Goal: Task Accomplishment & Management: Manage account settings

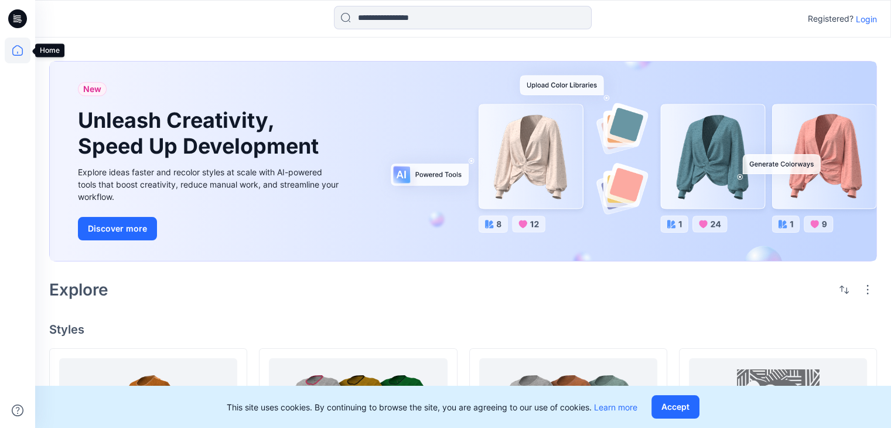
click at [16, 52] on icon at bounding box center [18, 50] width 26 height 26
click at [863, 18] on p "Login" at bounding box center [866, 19] width 21 height 12
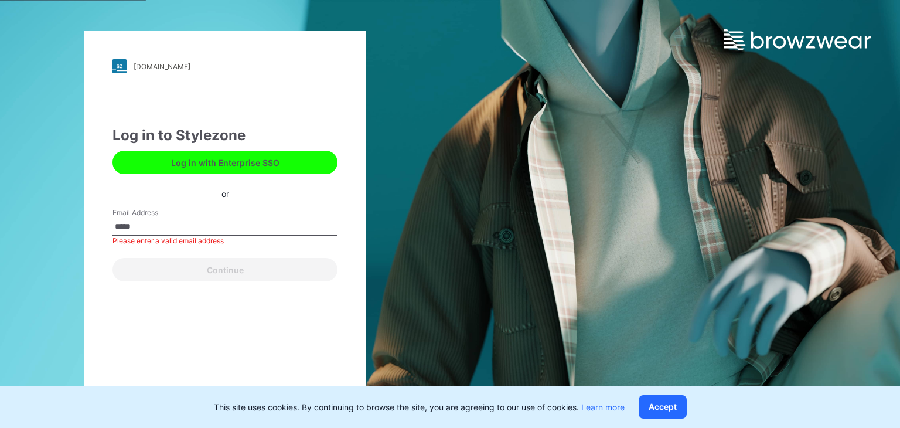
type input "**********"
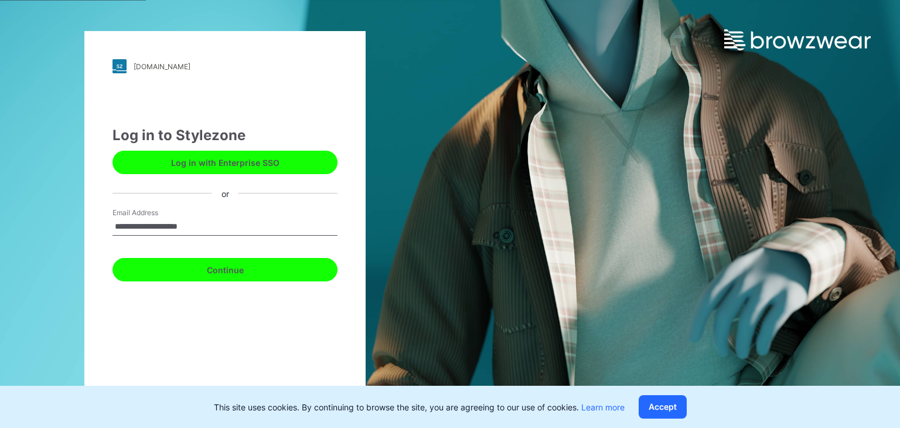
click at [225, 265] on button "Continue" at bounding box center [224, 269] width 225 height 23
click at [223, 269] on button "Continue" at bounding box center [224, 269] width 225 height 23
click at [230, 266] on button "Continue" at bounding box center [224, 269] width 225 height 23
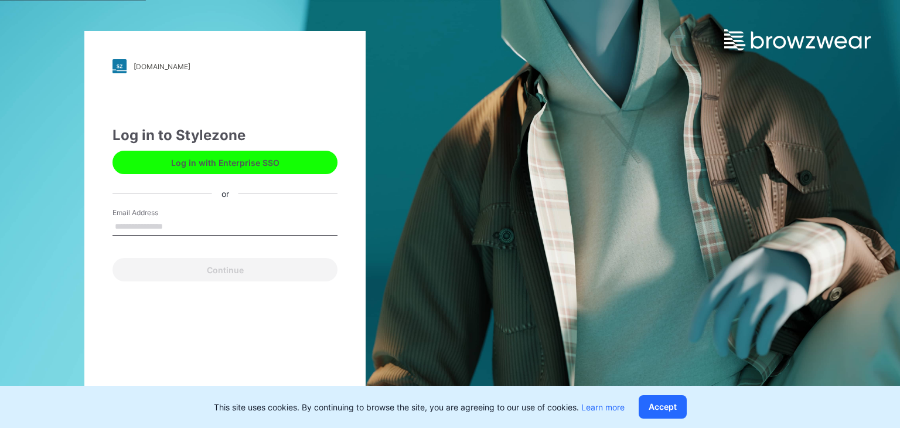
drag, startPoint x: 162, startPoint y: 226, endPoint x: 180, endPoint y: 193, distance: 37.5
click at [161, 221] on input "Email Address" at bounding box center [224, 227] width 225 height 18
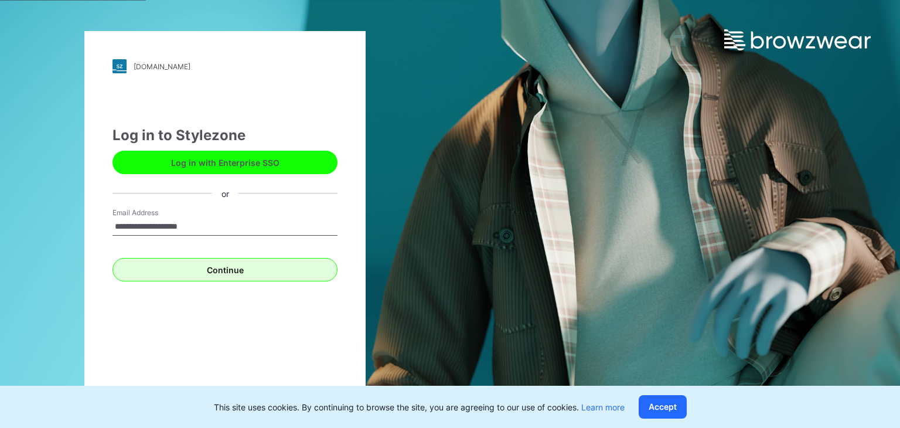
type input "**********"
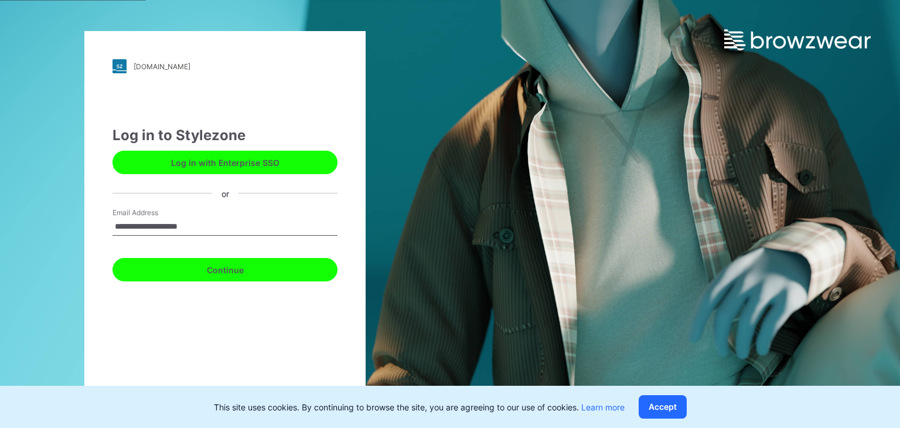
click at [232, 272] on button "Continue" at bounding box center [224, 269] width 225 height 23
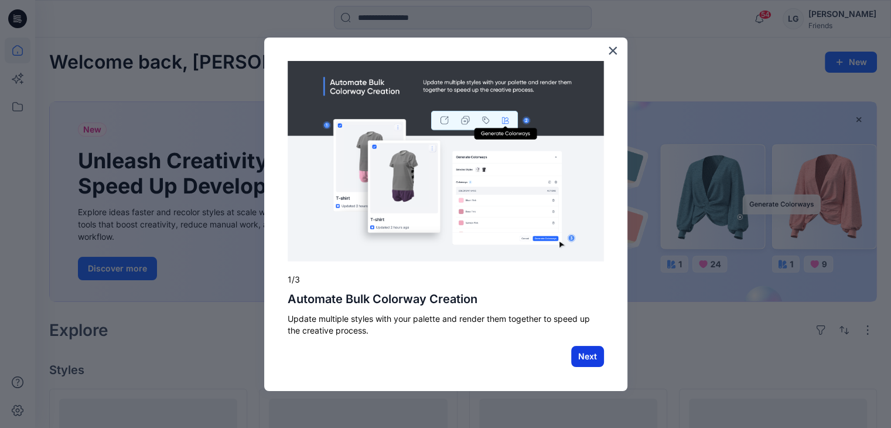
click at [581, 354] on button "Next" at bounding box center [587, 356] width 33 height 21
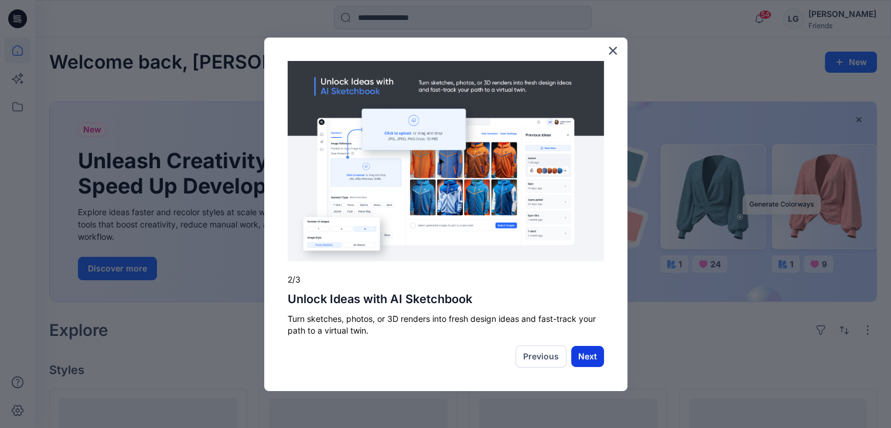
click at [586, 348] on button "Next" at bounding box center [587, 356] width 33 height 21
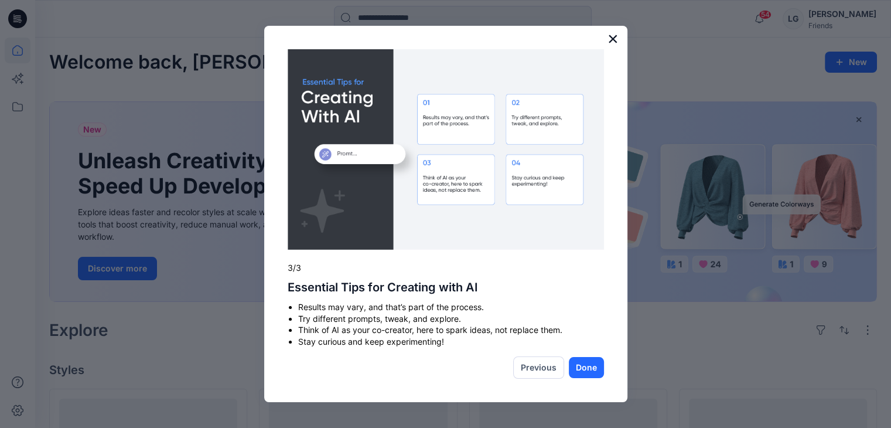
click at [612, 36] on button "×" at bounding box center [612, 38] width 11 height 19
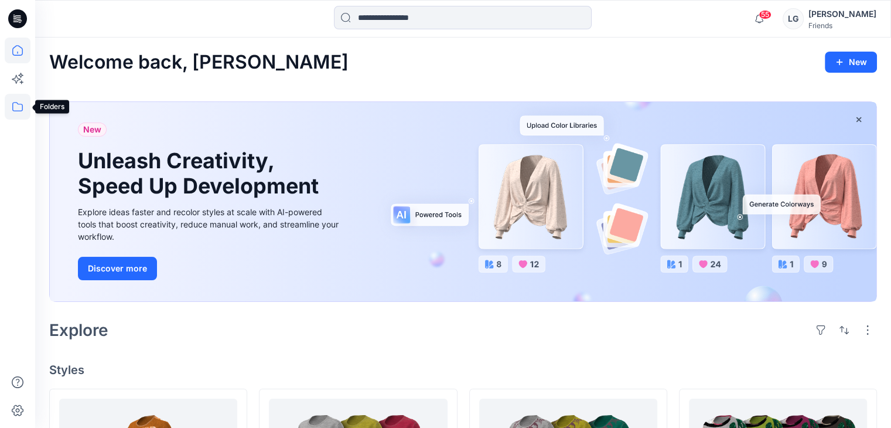
click at [15, 105] on icon at bounding box center [18, 107] width 26 height 26
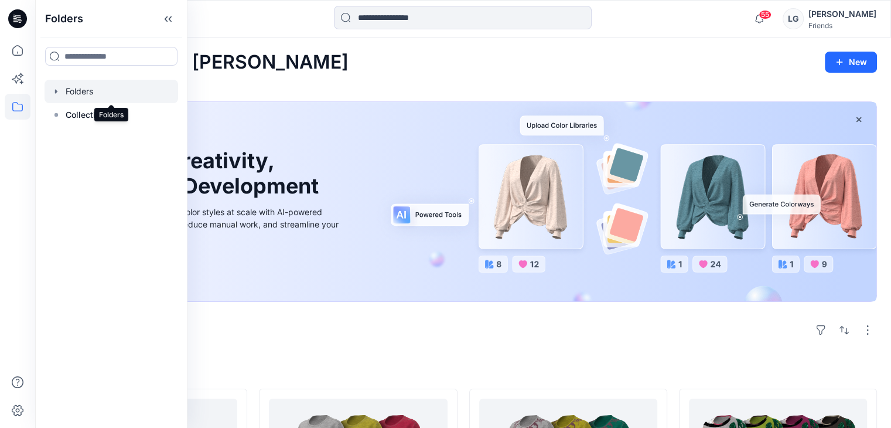
click at [87, 88] on div at bounding box center [112, 91] width 134 height 23
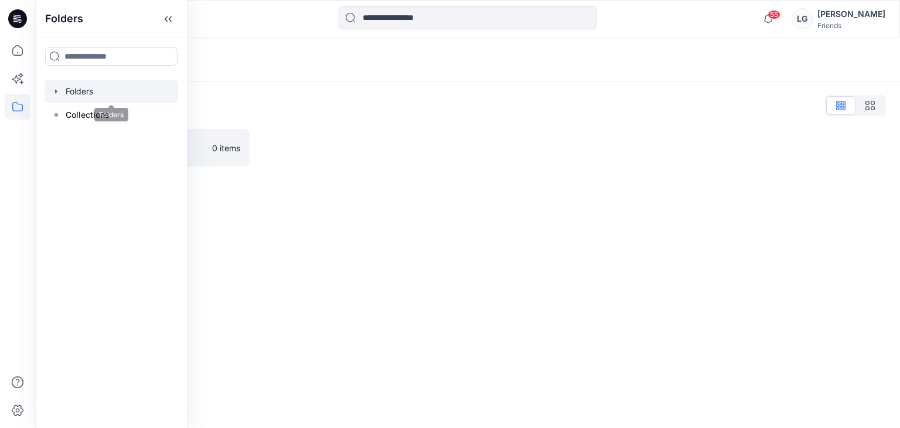
click at [81, 88] on div at bounding box center [112, 91] width 134 height 23
click at [84, 89] on div at bounding box center [112, 91] width 134 height 23
click at [869, 108] on icon "button" at bounding box center [869, 105] width 9 height 9
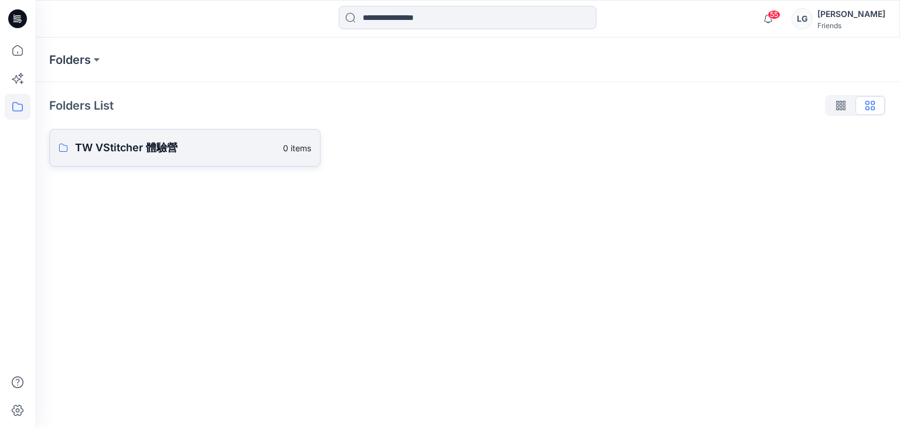
click at [112, 145] on p "TW VStitcher 體驗營" at bounding box center [175, 147] width 201 height 16
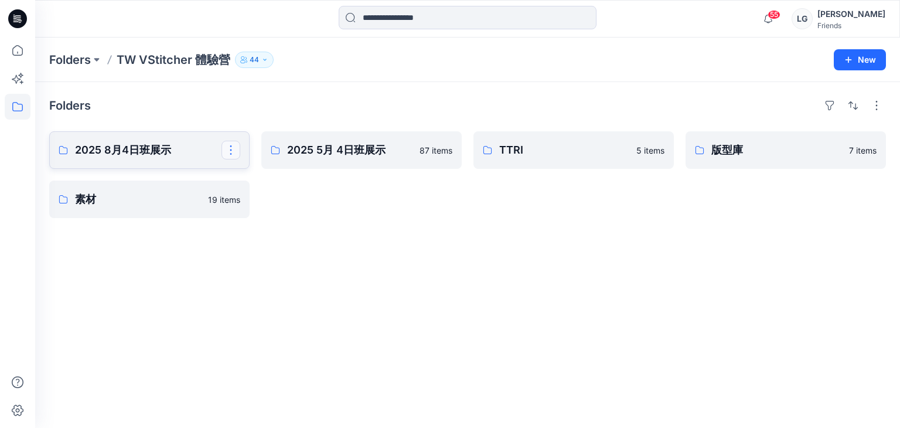
click at [231, 150] on button "button" at bounding box center [230, 150] width 19 height 19
click at [422, 228] on div "Folders 2025 8月4日班展示 Edit Delete Folder 素材 19 items 2025 5月 4日班展示 87 items TTRI…" at bounding box center [467, 255] width 864 height 346
click at [231, 153] on button "button" at bounding box center [230, 150] width 19 height 19
click at [415, 235] on div "Folders 2025 8月4日班展示 Edit Delete Folder 素材 19 items 2025 5月 4日班展示 87 items TTRI…" at bounding box center [467, 255] width 864 height 346
click at [136, 149] on p "2025 8月4日班展示" at bounding box center [148, 150] width 146 height 16
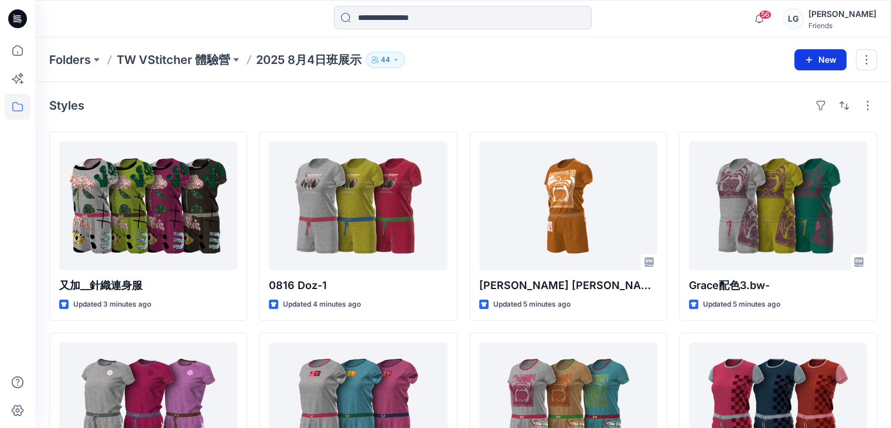
click at [826, 61] on button "New" at bounding box center [820, 59] width 52 height 21
click at [773, 112] on p "New Folder" at bounding box center [785, 111] width 43 height 12
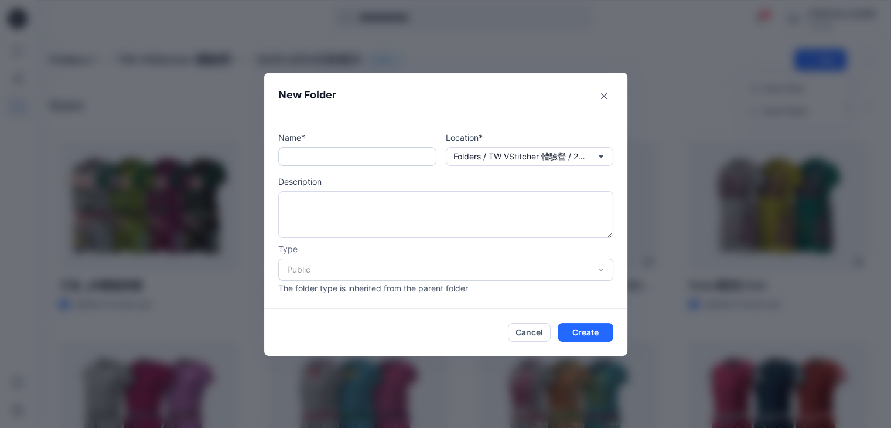
click at [304, 153] on input "text" at bounding box center [357, 156] width 158 height 19
type input "*****"
click at [607, 97] on icon "Close" at bounding box center [604, 96] width 6 height 6
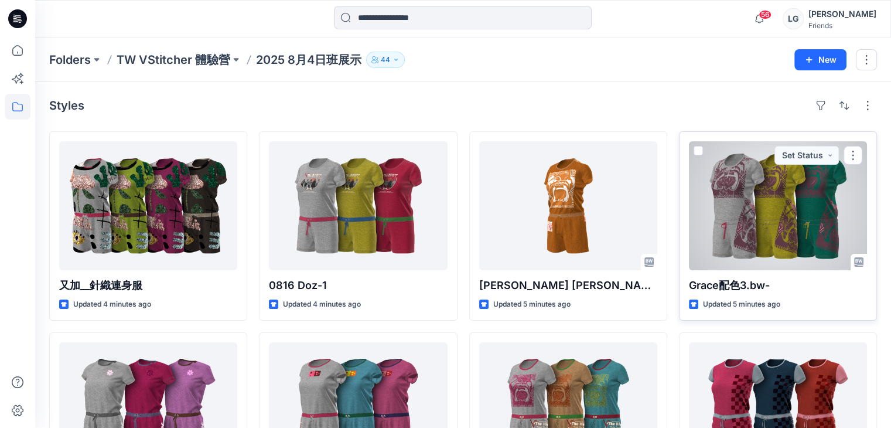
click at [745, 207] on div at bounding box center [778, 205] width 178 height 129
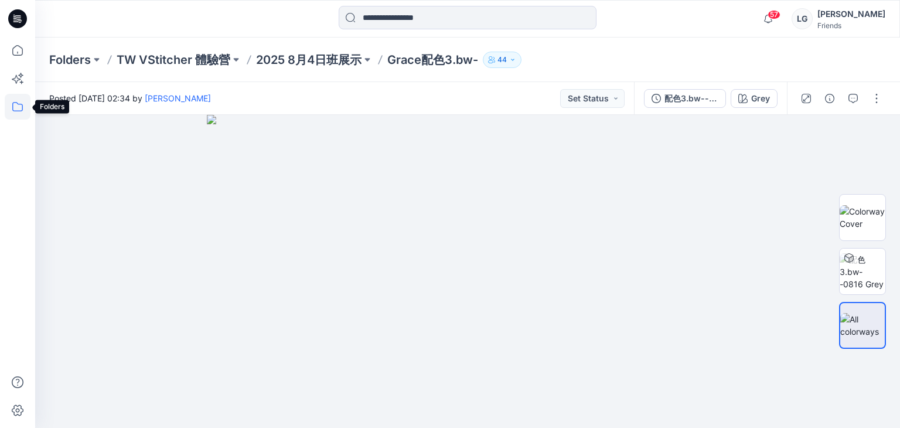
click at [18, 104] on icon at bounding box center [18, 107] width 26 height 26
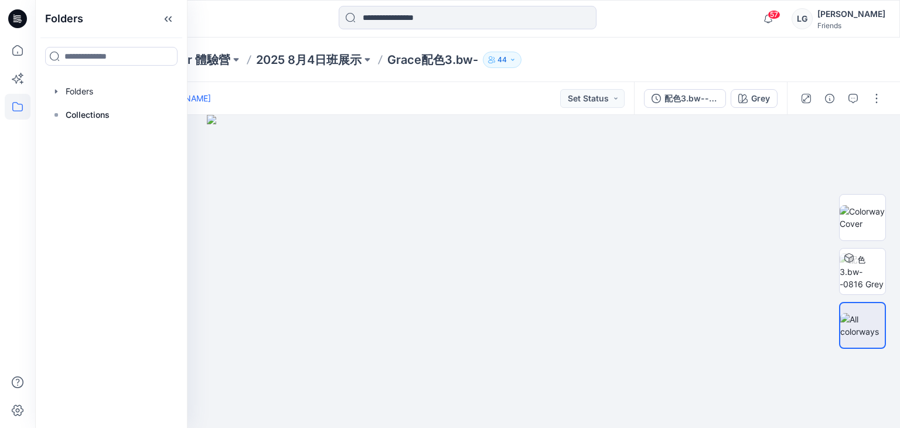
click at [238, 19] on div at bounding box center [143, 19] width 216 height 26
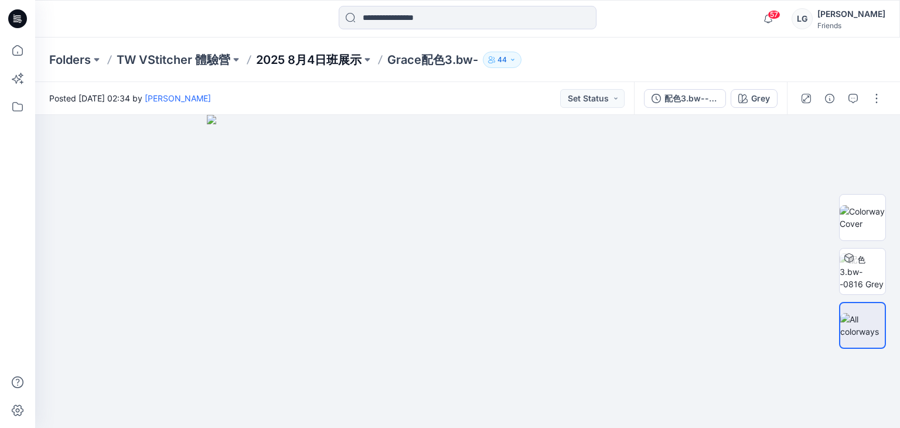
click at [290, 60] on p "2025 8月4日班展示" at bounding box center [308, 60] width 105 height 16
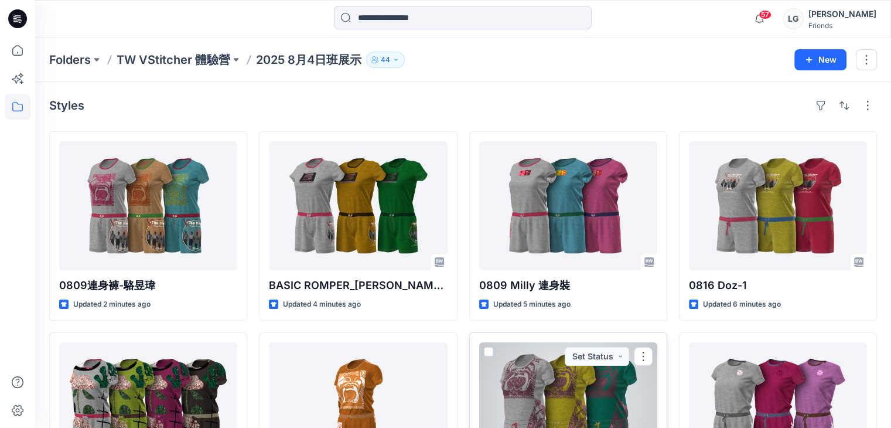
click at [553, 358] on div at bounding box center [568, 406] width 178 height 129
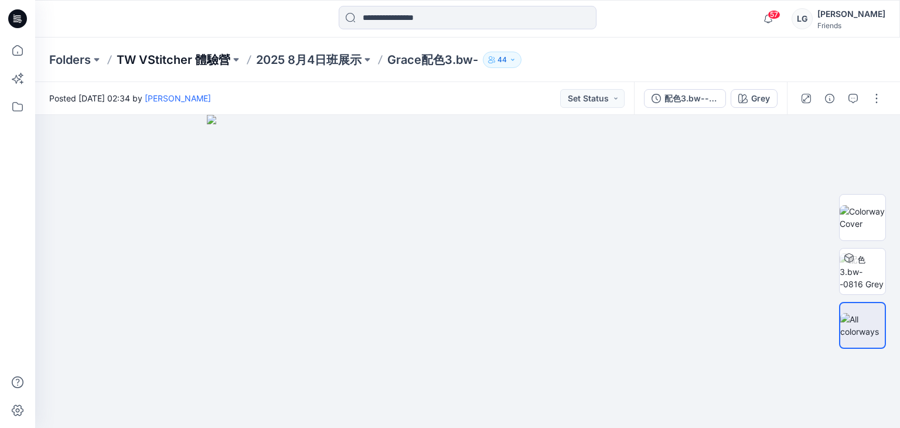
click at [153, 54] on p "TW VStitcher 體驗營" at bounding box center [174, 60] width 114 height 16
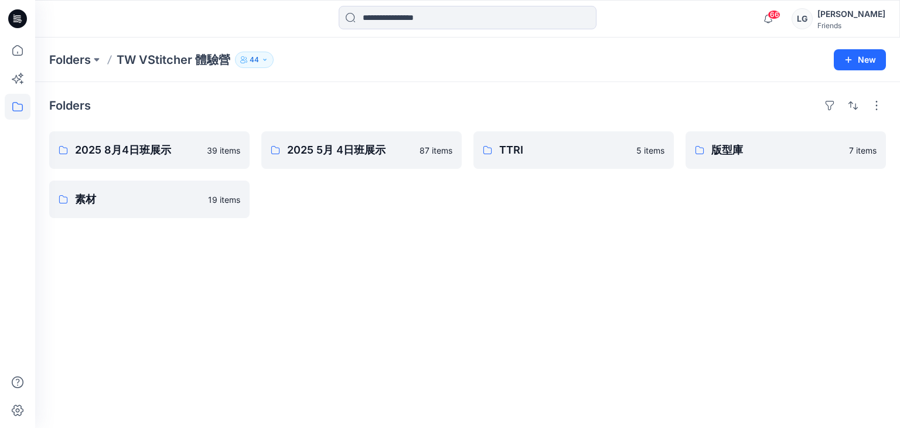
click at [199, 59] on p "TW VStitcher 體驗營" at bounding box center [174, 60] width 114 height 16
click at [190, 60] on p "TW VStitcher 體驗營" at bounding box center [174, 60] width 114 height 16
drag, startPoint x: 305, startPoint y: 57, endPoint x: 288, endPoint y: 64, distance: 17.8
click at [305, 57] on div "Folders TW VStitcher 體驗營 44" at bounding box center [421, 60] width 745 height 16
click at [160, 60] on p "TW VStitcher 體驗營" at bounding box center [174, 60] width 114 height 16
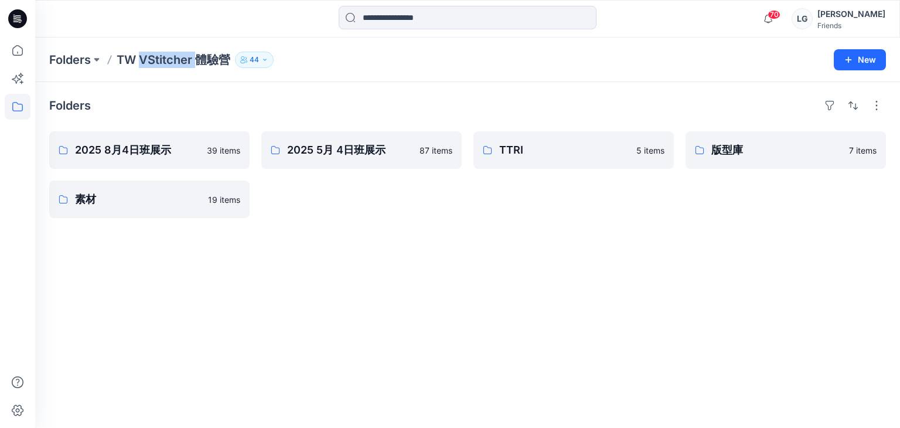
click at [159, 59] on p "TW VStitcher 體驗營" at bounding box center [174, 60] width 114 height 16
click at [322, 96] on div "Folders" at bounding box center [467, 105] width 836 height 19
click at [204, 56] on p "TW VStitcher 體驗營" at bounding box center [174, 60] width 114 height 16
click at [204, 55] on p "TW VStitcher 體驗營" at bounding box center [174, 60] width 114 height 16
click at [361, 87] on div "Folders 2025 8月4日班展示 39 items 素材 19 items 2025 5月 4日班展示 87 items TTRI 5 items 版…" at bounding box center [467, 255] width 864 height 346
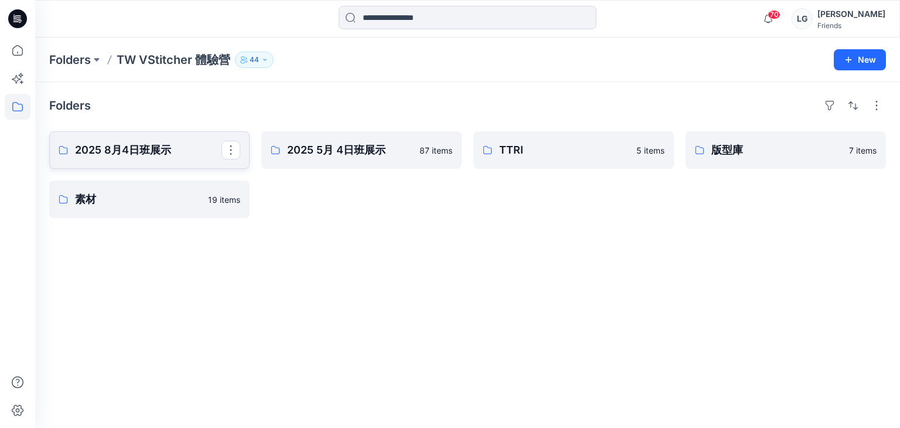
click at [124, 146] on p "2025 8月4日班展示" at bounding box center [148, 150] width 146 height 16
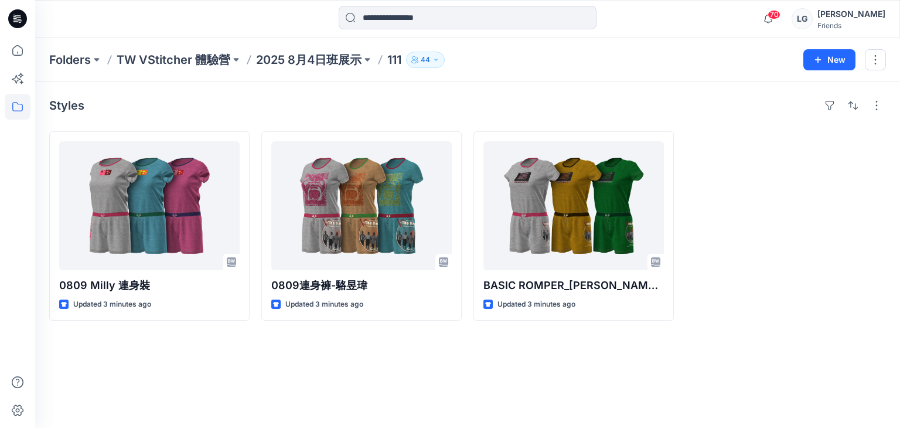
click at [235, 98] on div "Styles" at bounding box center [467, 105] width 836 height 19
click at [146, 106] on div "Styles" at bounding box center [467, 105] width 836 height 19
click at [298, 59] on p "2025 8月4日班展示" at bounding box center [308, 60] width 105 height 16
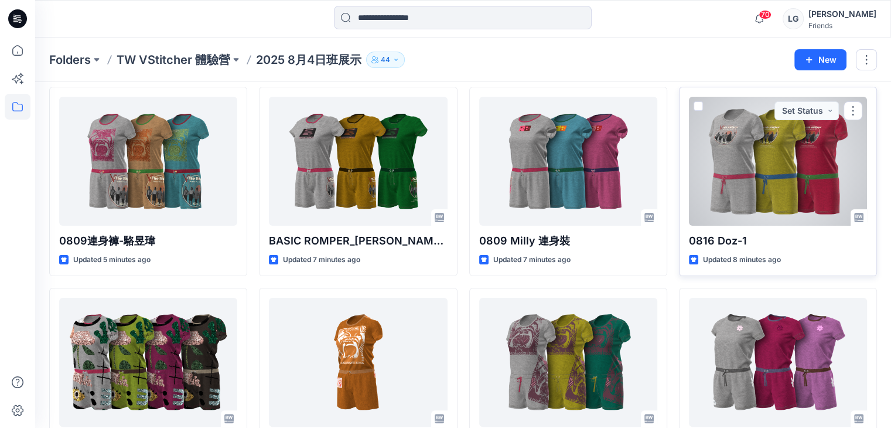
scroll to position [234, 0]
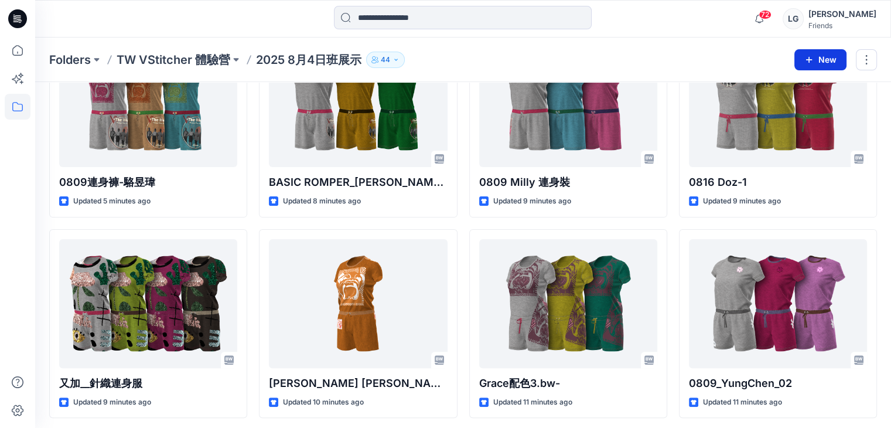
click at [829, 55] on button "New" at bounding box center [820, 59] width 52 height 21
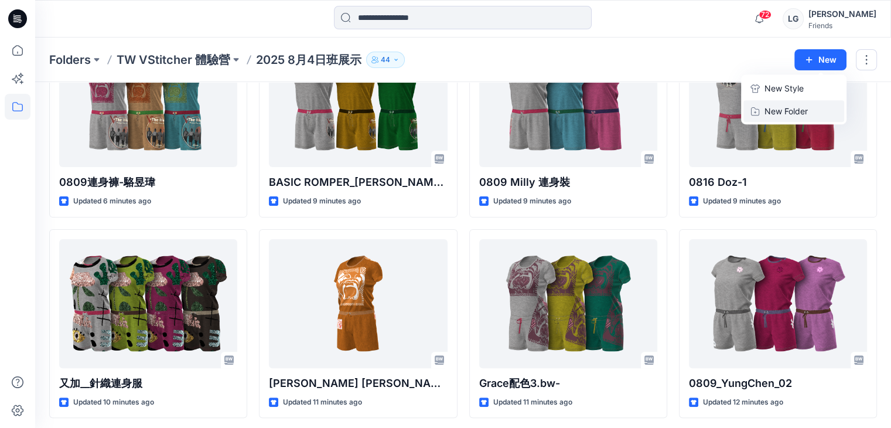
click at [793, 110] on p "New Folder" at bounding box center [785, 111] width 43 height 12
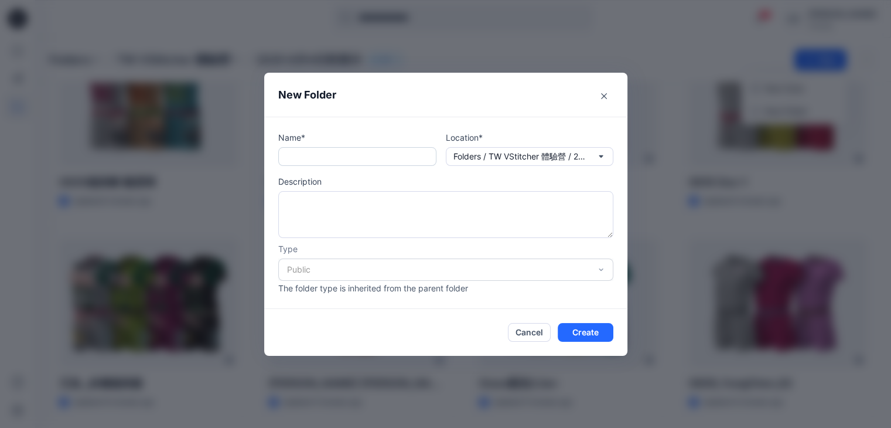
click at [389, 162] on input "text" at bounding box center [357, 156] width 158 height 19
click at [604, 155] on icon "button" at bounding box center [600, 156] width 9 height 9
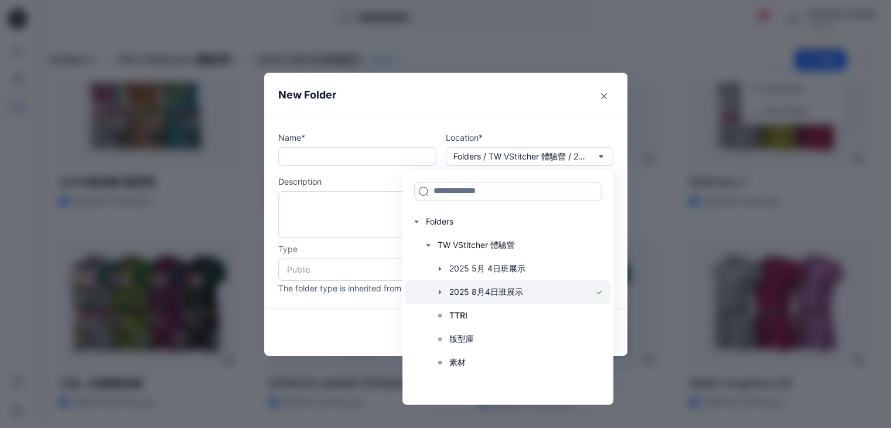
click at [509, 293] on div at bounding box center [508, 291] width 206 height 23
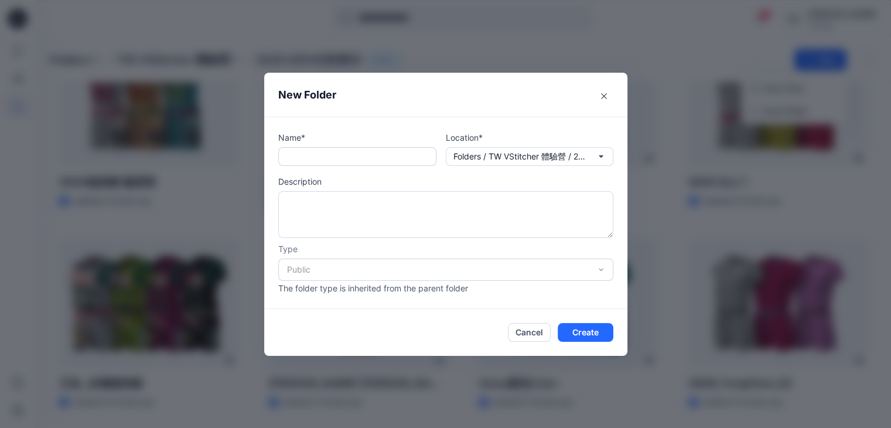
click at [305, 158] on input "text" at bounding box center [357, 156] width 158 height 19
type input "*****"
click at [605, 153] on icon "button" at bounding box center [600, 156] width 9 height 9
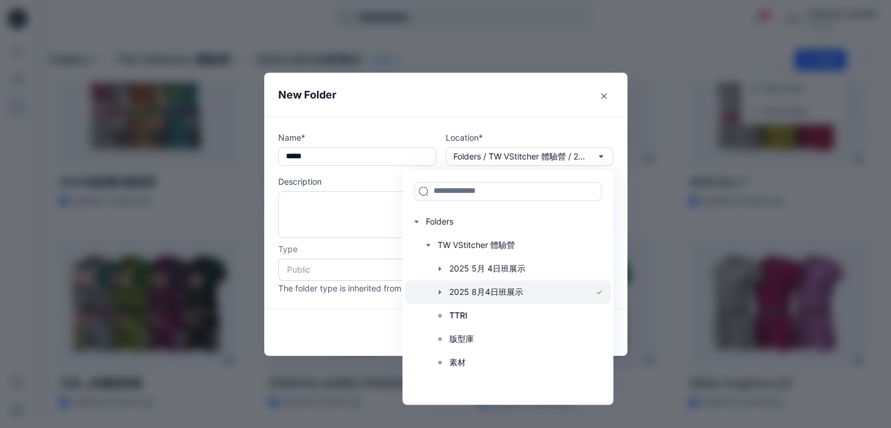
click at [493, 287] on div at bounding box center [508, 291] width 206 height 23
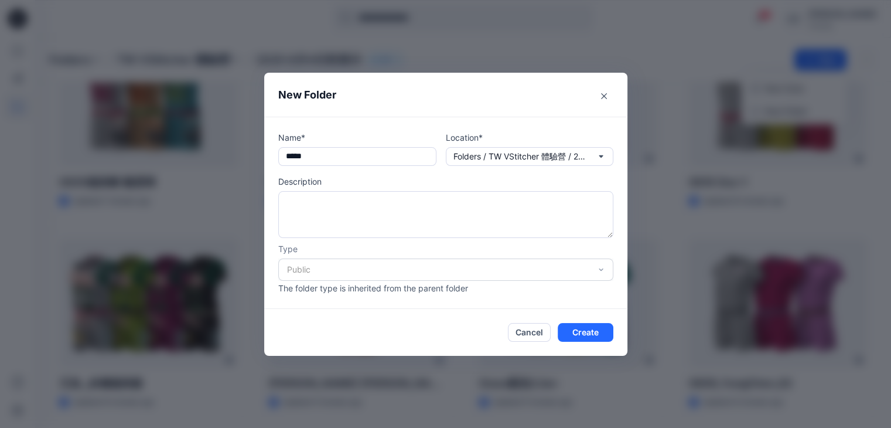
click at [308, 265] on div "Public" at bounding box center [445, 269] width 335 height 22
click at [594, 330] on button "Create" at bounding box center [586, 332] width 56 height 19
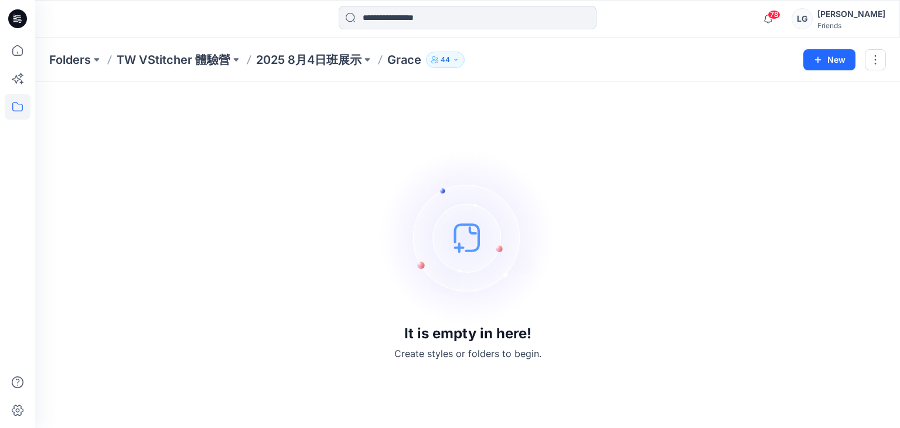
click at [254, 148] on div "It is empty in here! Create styles or folders to begin." at bounding box center [467, 254] width 836 height 317
click at [46, 108] on div "It is empty in here! Create styles or folders to begin." at bounding box center [467, 255] width 864 height 346
click at [12, 107] on icon at bounding box center [18, 107] width 26 height 26
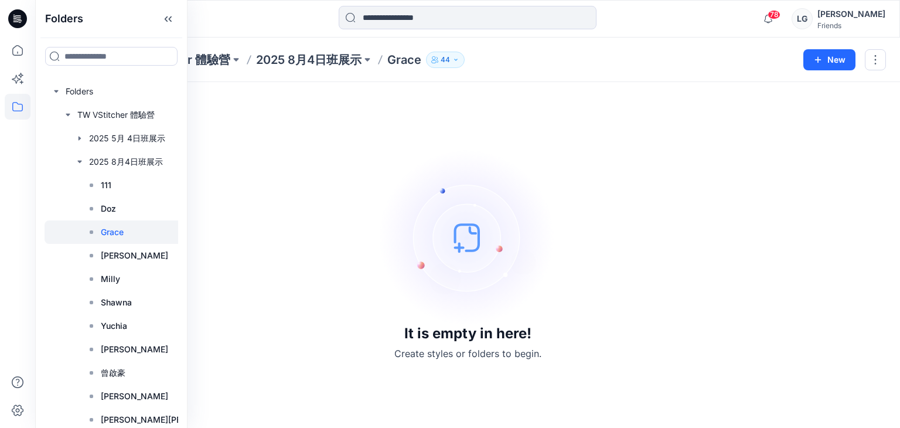
click at [220, 206] on div "It is empty in here! Create styles or folders to begin." at bounding box center [467, 254] width 836 height 317
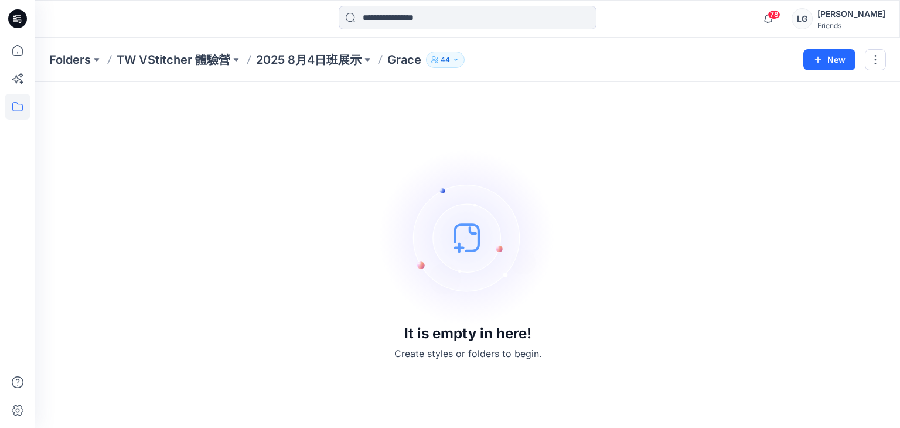
click at [459, 248] on img at bounding box center [468, 237] width 176 height 176
click at [339, 57] on p "2025 8月4日班展示" at bounding box center [308, 60] width 105 height 16
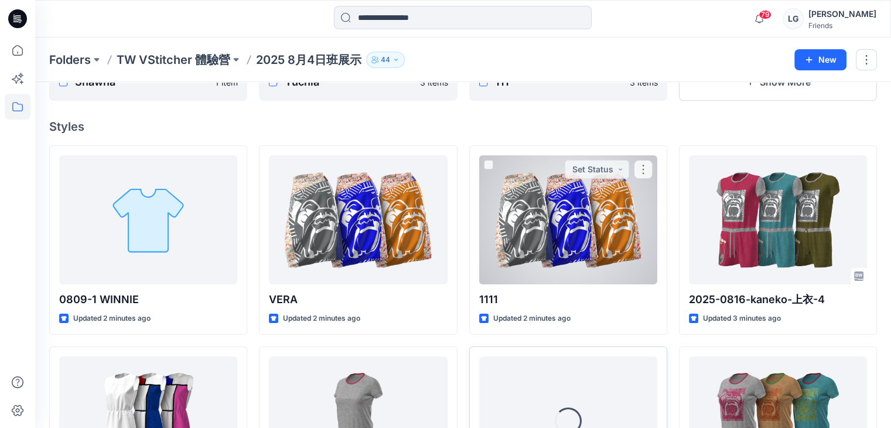
scroll to position [234, 0]
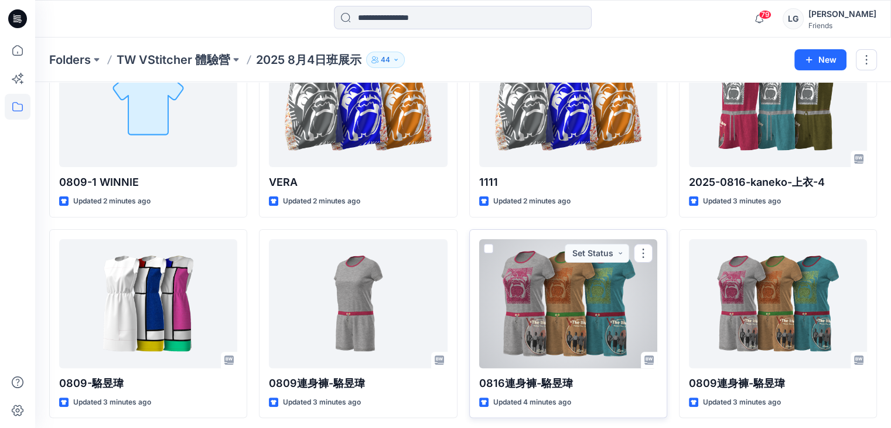
click at [489, 246] on span at bounding box center [488, 248] width 9 height 9
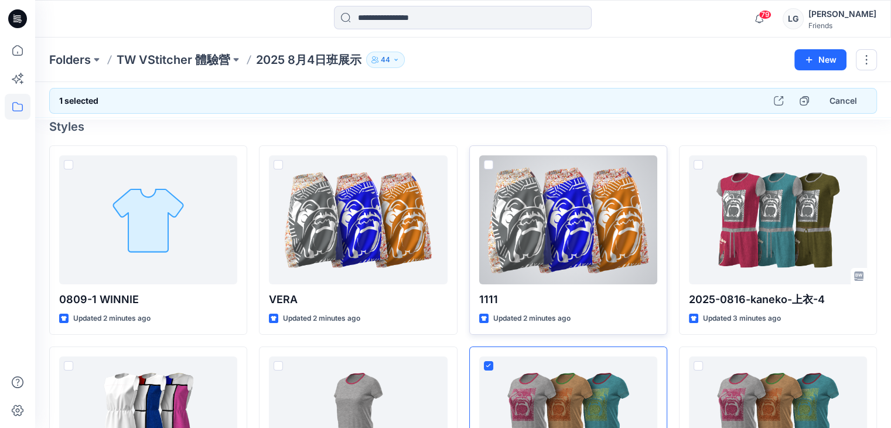
scroll to position [176, 0]
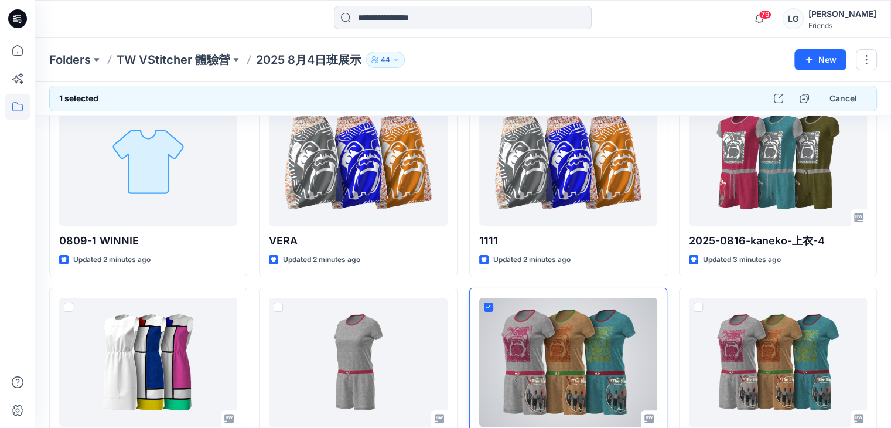
click at [486, 305] on icon at bounding box center [488, 307] width 5 height 4
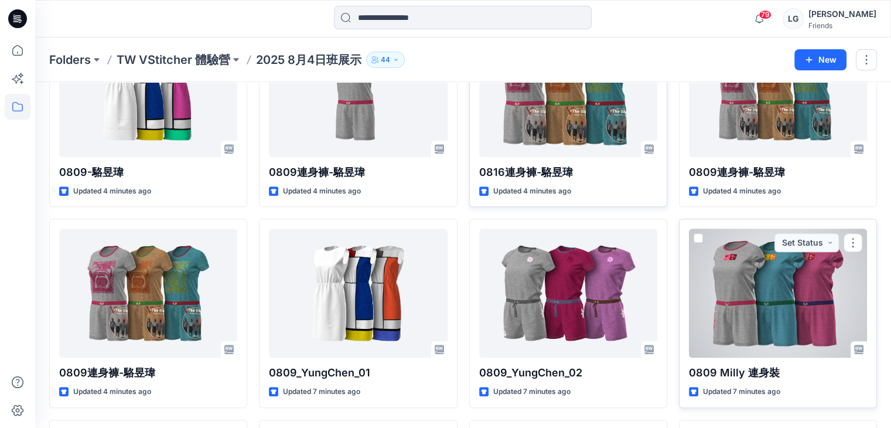
scroll to position [621, 0]
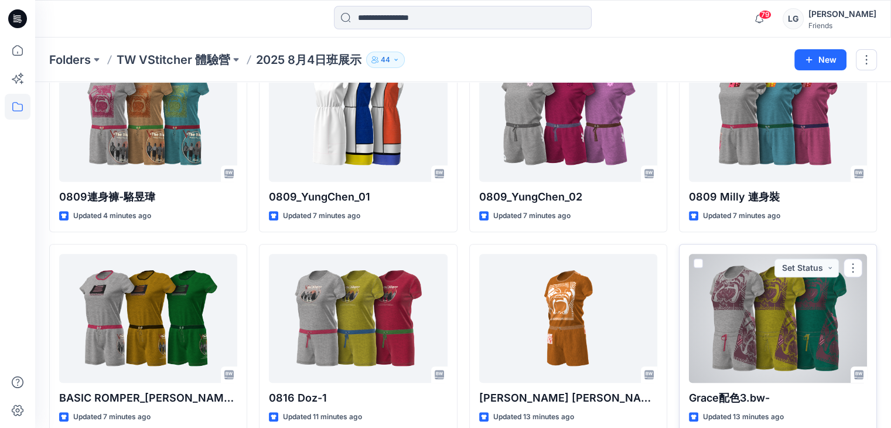
click at [698, 263] on span at bounding box center [697, 262] width 9 height 9
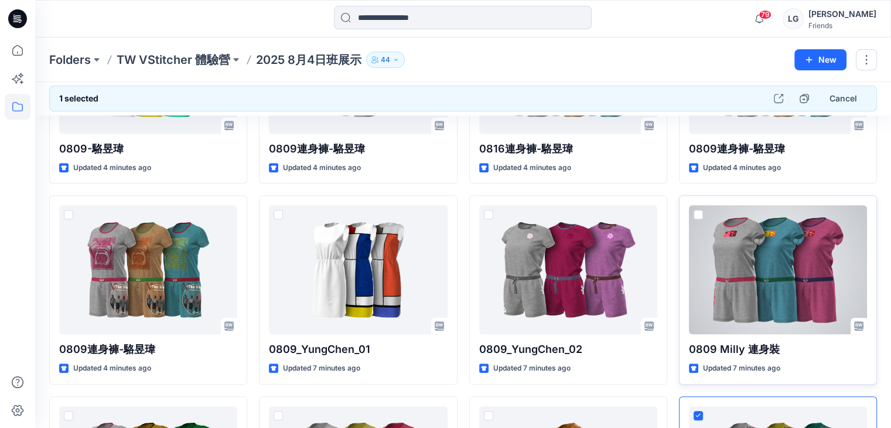
scroll to position [586, 0]
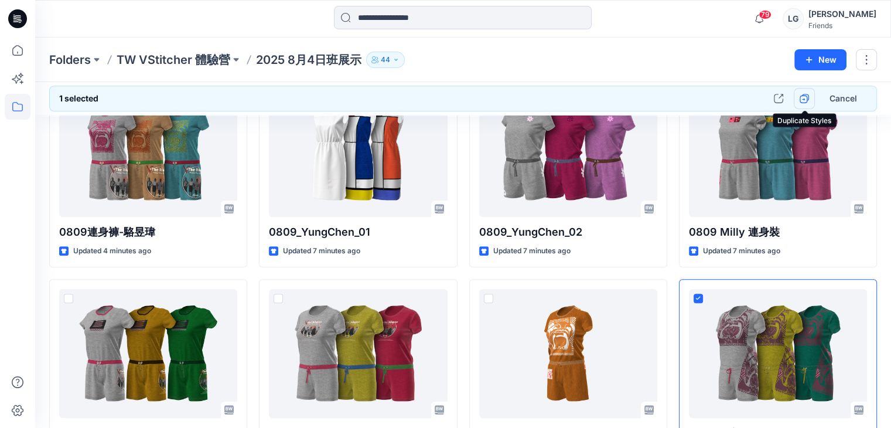
click at [801, 97] on icon "button" at bounding box center [803, 98] width 9 height 9
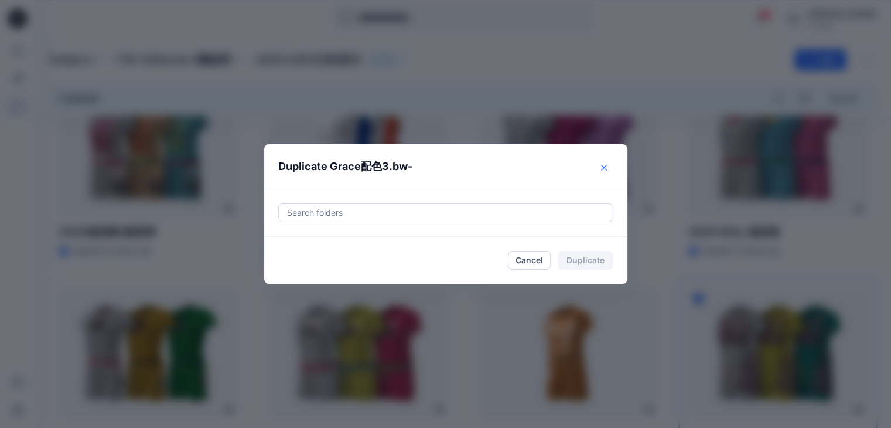
click at [604, 168] on icon "Close" at bounding box center [604, 168] width 6 height 6
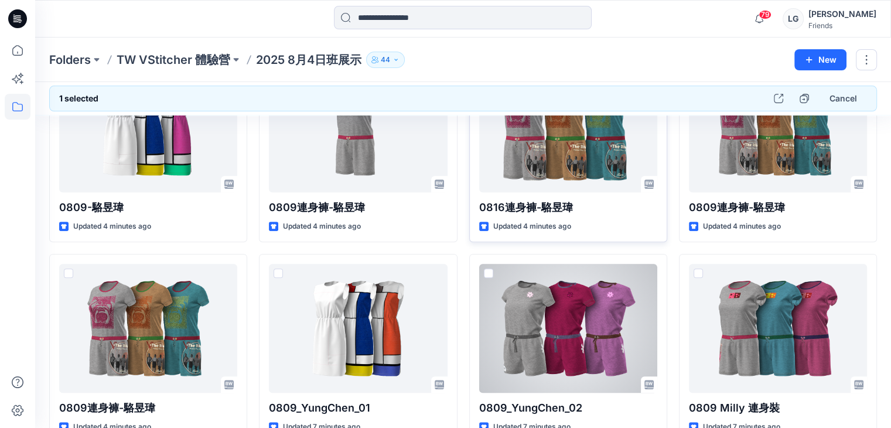
scroll to position [293, 0]
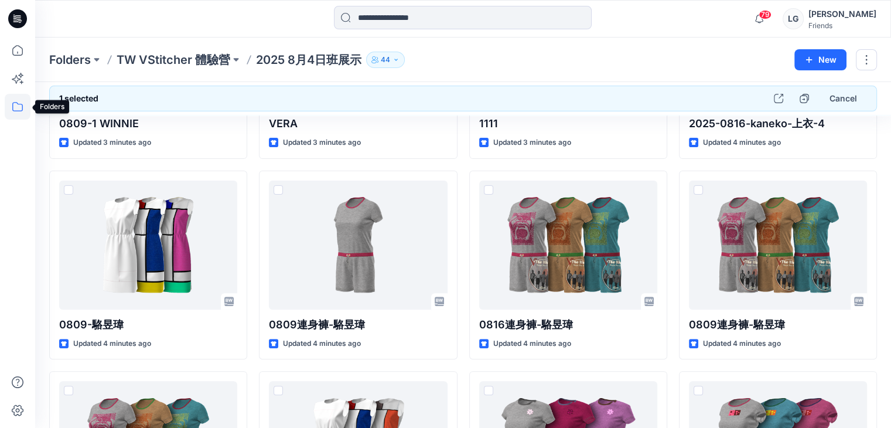
click at [15, 105] on icon at bounding box center [18, 107] width 26 height 26
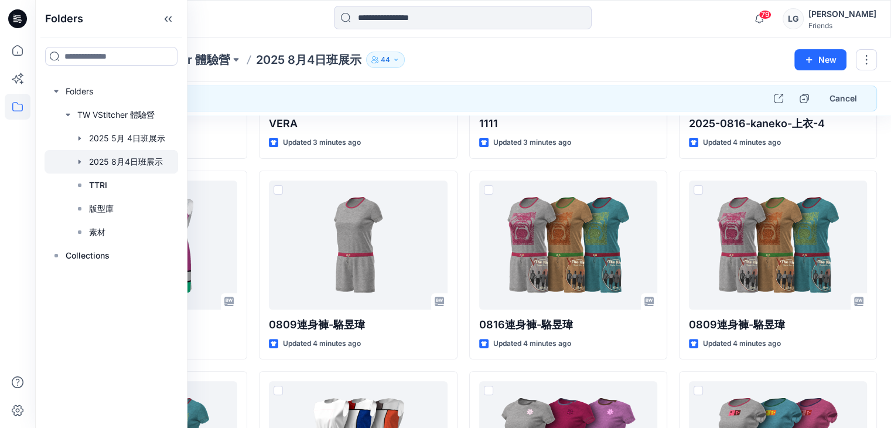
click at [141, 160] on div at bounding box center [112, 161] width 134 height 23
click at [114, 159] on div at bounding box center [112, 161] width 134 height 23
click at [590, 66] on div "Folders TW VStitcher 體驗營 2025 8月4日班展示 44" at bounding box center [417, 60] width 736 height 16
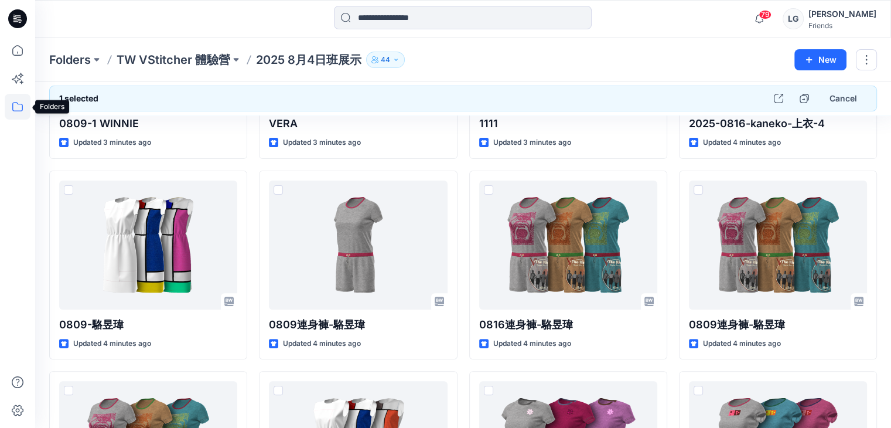
click at [17, 107] on icon at bounding box center [18, 107] width 26 height 26
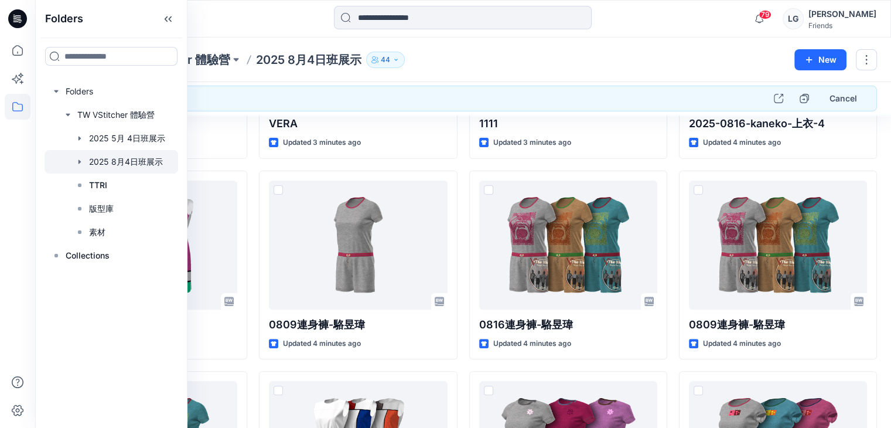
click at [150, 162] on div at bounding box center [112, 161] width 134 height 23
drag, startPoint x: 480, startPoint y: 61, endPoint x: 508, endPoint y: 72, distance: 30.0
click at [483, 59] on div "Folders TW VStitcher 體驗營 2025 8月4日班展示 44" at bounding box center [417, 60] width 736 height 16
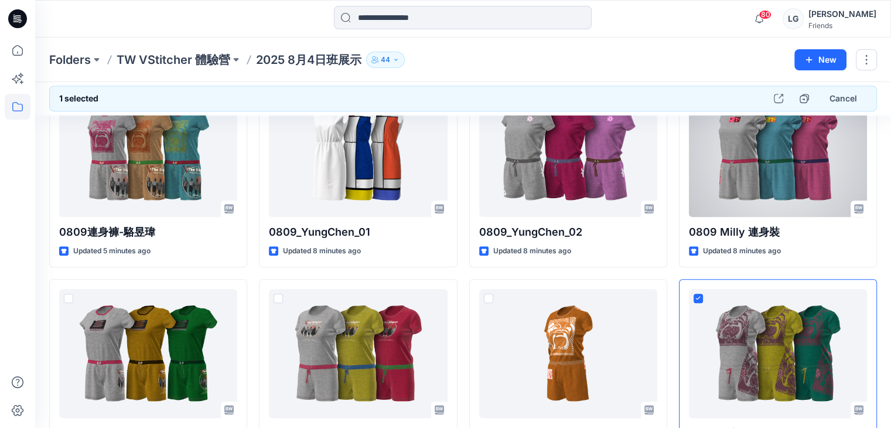
scroll to position [469, 0]
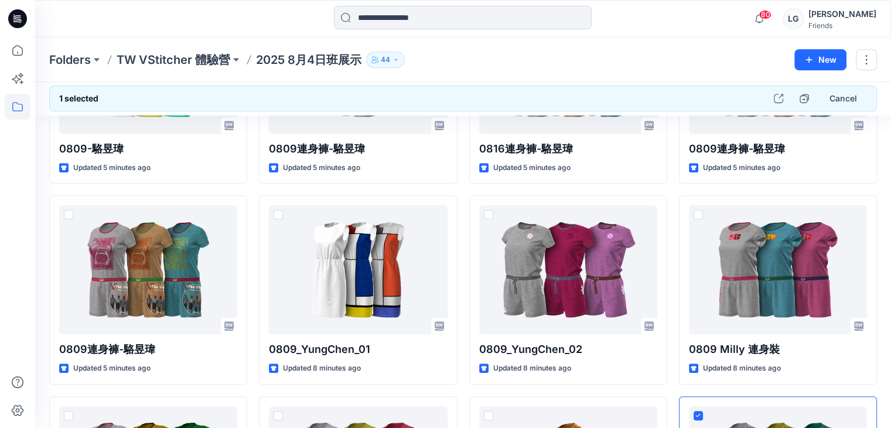
drag, startPoint x: 487, startPoint y: 53, endPoint x: 395, endPoint y: 82, distance: 95.8
click at [486, 53] on div "Folders TW VStitcher 體驗營 2025 8月4日班展示 44" at bounding box center [417, 60] width 736 height 16
click at [531, 78] on div "Folders TW VStitcher 體驗營 2025 8月4日班展示 44 New" at bounding box center [463, 59] width 856 height 45
click at [14, 105] on icon at bounding box center [18, 107] width 26 height 26
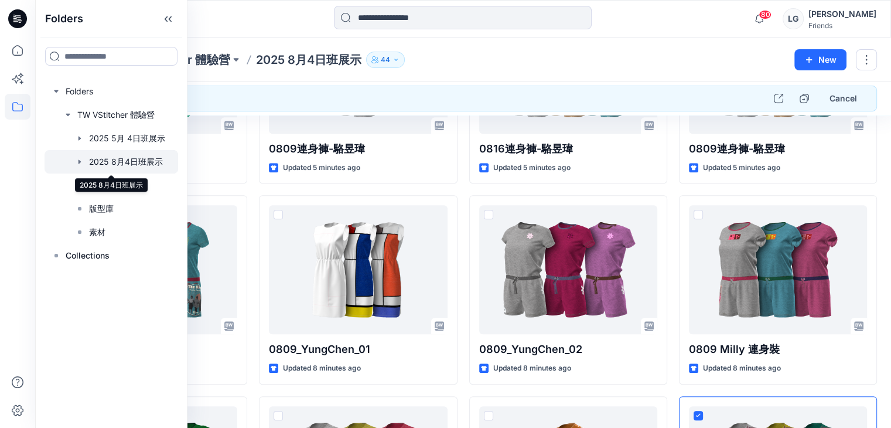
click at [126, 160] on div at bounding box center [112, 161] width 134 height 23
click at [86, 162] on div at bounding box center [112, 161] width 134 height 23
click at [145, 158] on div at bounding box center [112, 161] width 134 height 23
click at [130, 160] on div at bounding box center [112, 161] width 134 height 23
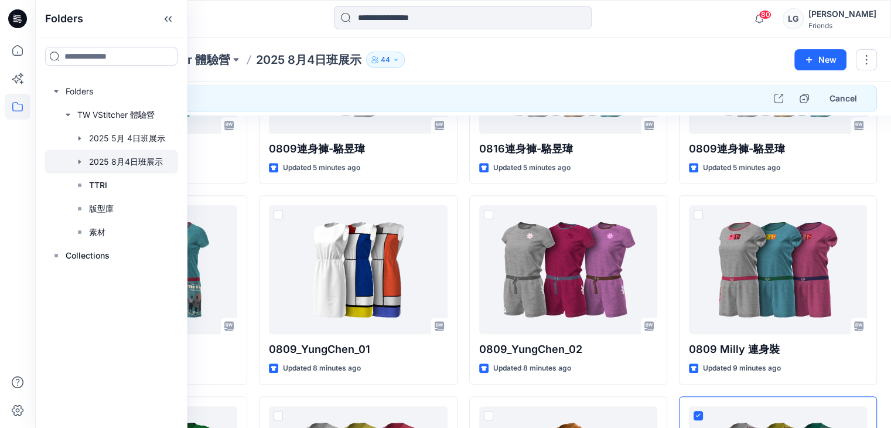
click at [483, 54] on div "Folders TW VStitcher 體驗營 2025 8月4日班展示 44" at bounding box center [417, 60] width 736 height 16
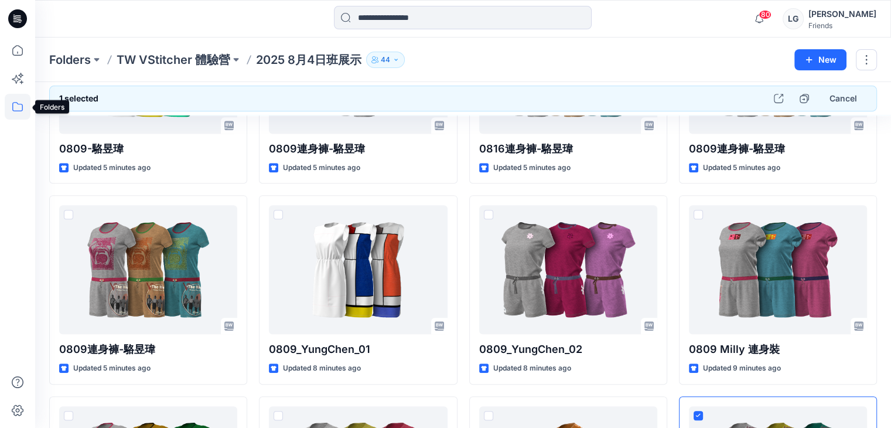
click at [15, 104] on icon at bounding box center [18, 107] width 26 height 26
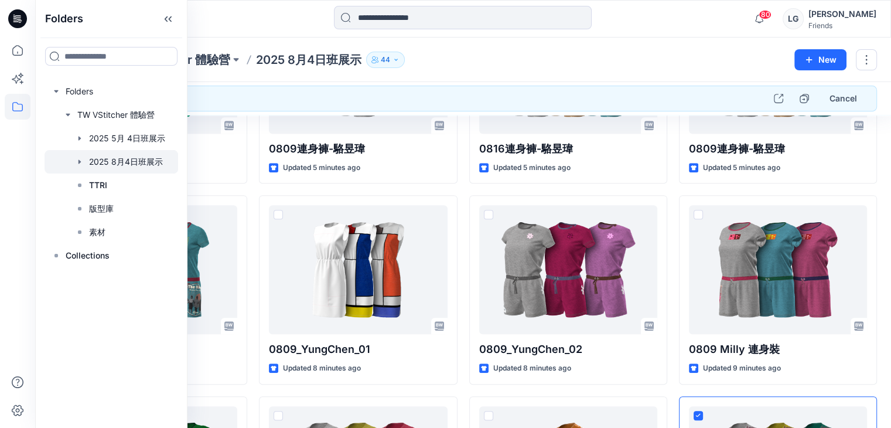
drag, startPoint x: 495, startPoint y: 63, endPoint x: 485, endPoint y: 63, distance: 10.6
click at [493, 62] on div "Folders TW VStitcher 體驗營 2025 8月4日班展示 44" at bounding box center [417, 60] width 736 height 16
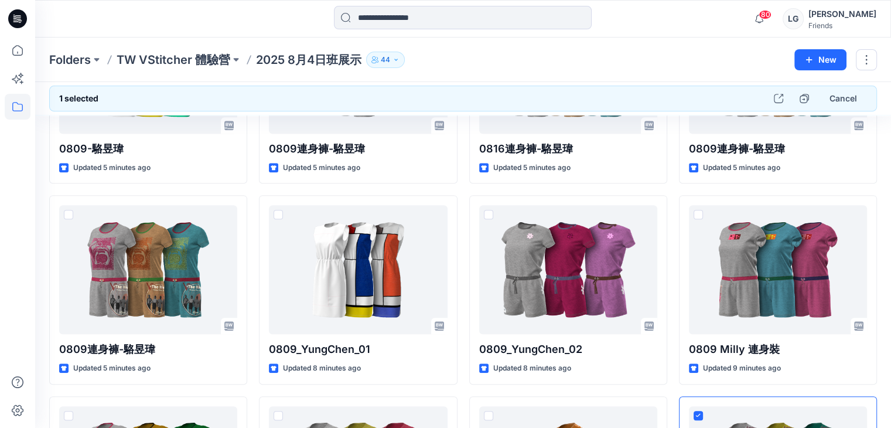
drag, startPoint x: 504, startPoint y: 57, endPoint x: 552, endPoint y: 70, distance: 49.3
click at [505, 57] on div "Folders TW VStitcher 體驗營 2025 8月4日班展示 44" at bounding box center [417, 60] width 736 height 16
click at [683, 44] on div "Folders TW VStitcher 體驗營 2025 8月4日班展示 44 New" at bounding box center [463, 59] width 856 height 45
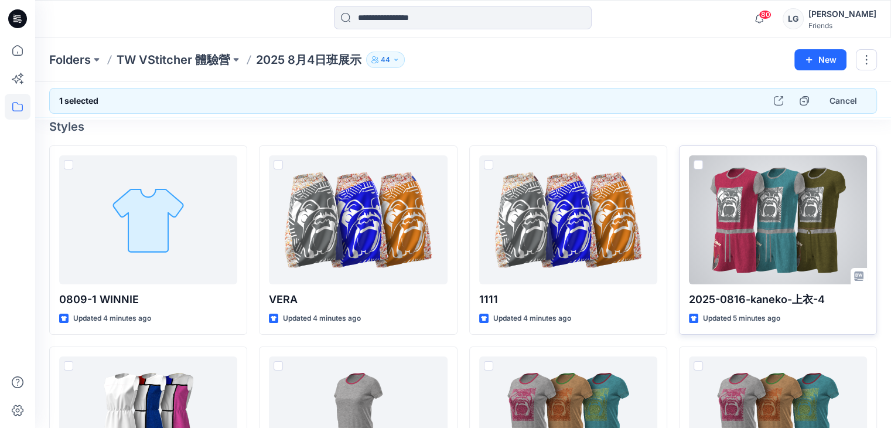
scroll to position [0, 0]
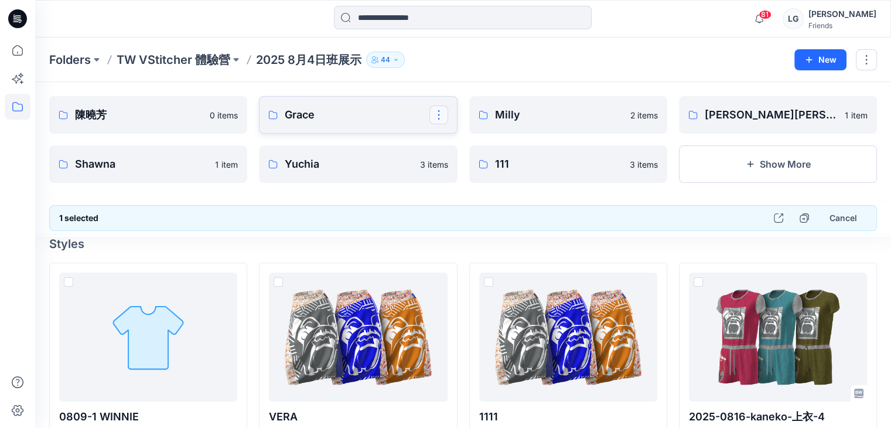
click at [438, 118] on button "button" at bounding box center [438, 114] width 19 height 19
click at [338, 114] on p "Grace" at bounding box center [357, 115] width 144 height 16
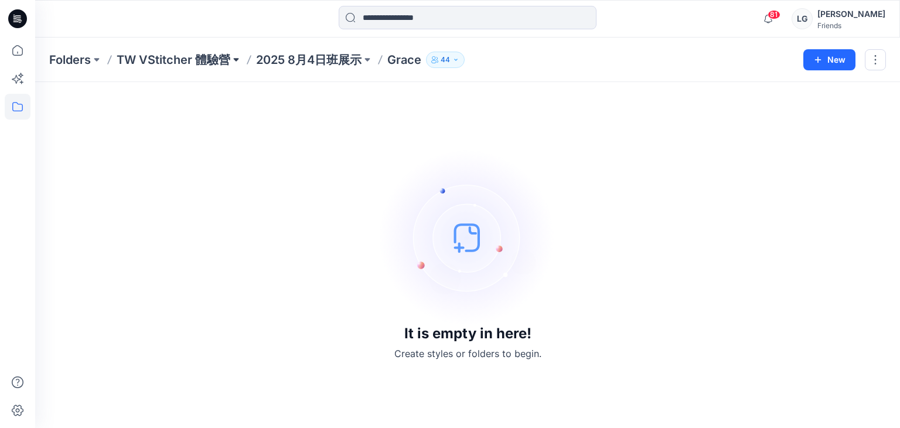
click at [237, 59] on button at bounding box center [236, 60] width 12 height 16
click at [387, 105] on div "It is empty in here! Create styles or folders to begin." at bounding box center [467, 254] width 836 height 317
click at [17, 106] on icon at bounding box center [18, 107] width 26 height 26
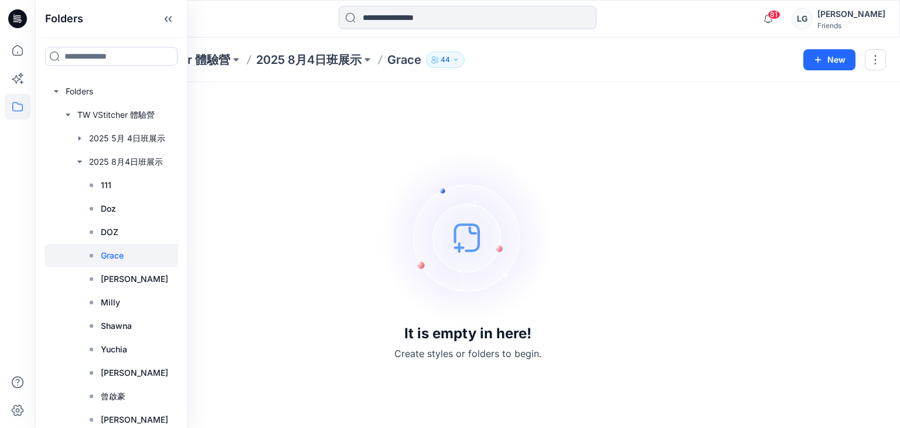
drag, startPoint x: 104, startPoint y: 254, endPoint x: 110, endPoint y: 251, distance: 7.1
click at [104, 254] on p "Grace" at bounding box center [112, 255] width 23 height 14
click at [110, 299] on p "Milly" at bounding box center [110, 302] width 19 height 14
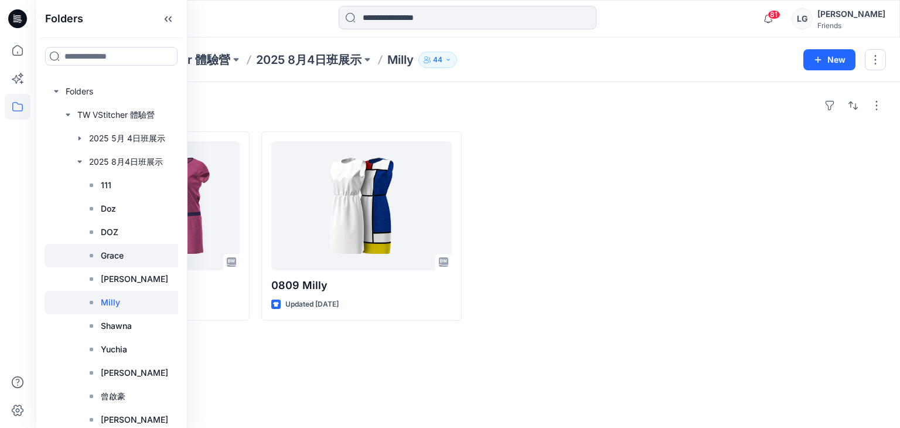
click at [111, 256] on p "Grace" at bounding box center [112, 255] width 23 height 14
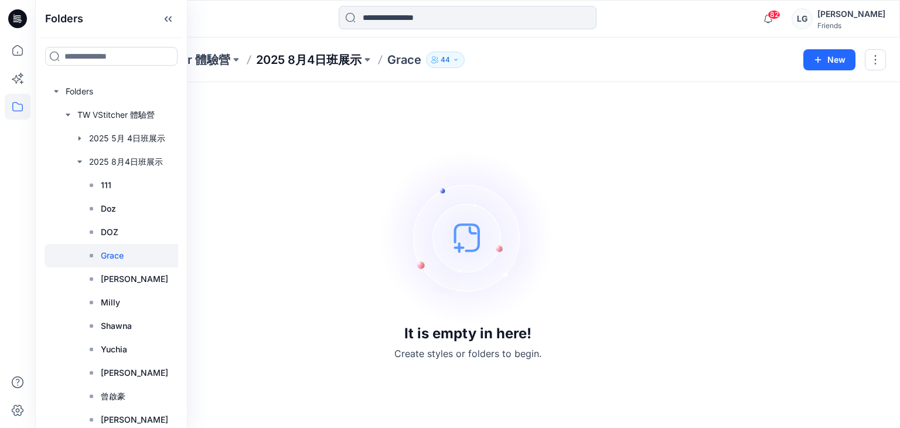
click at [314, 64] on p "2025 8月4日班展示" at bounding box center [308, 60] width 105 height 16
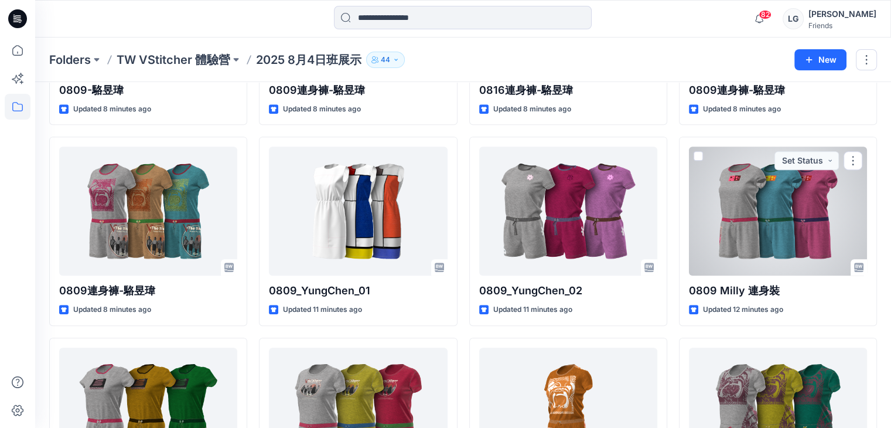
scroll to position [586, 0]
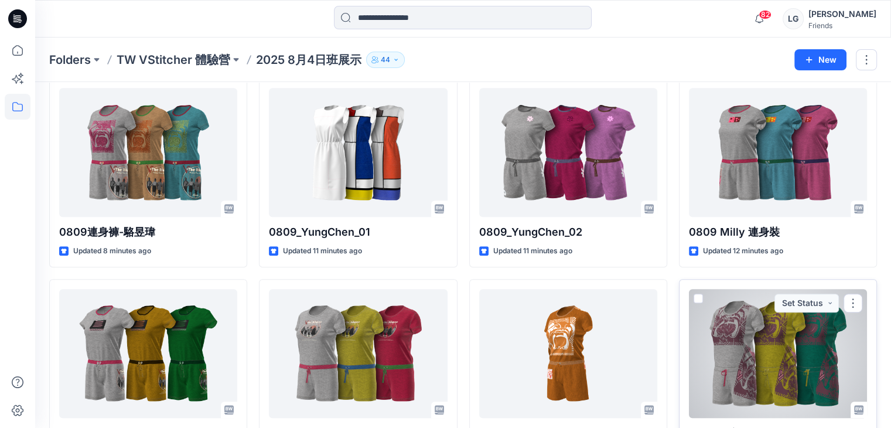
click at [697, 297] on span at bounding box center [697, 297] width 9 height 9
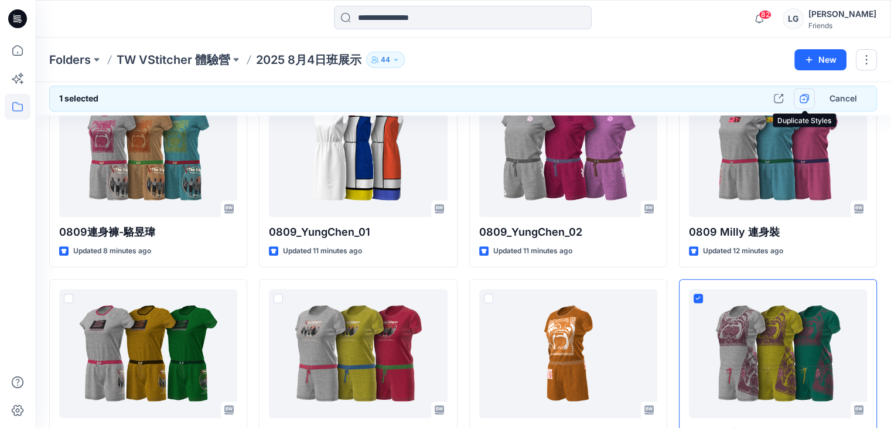
click at [802, 100] on icon "button" at bounding box center [803, 98] width 9 height 9
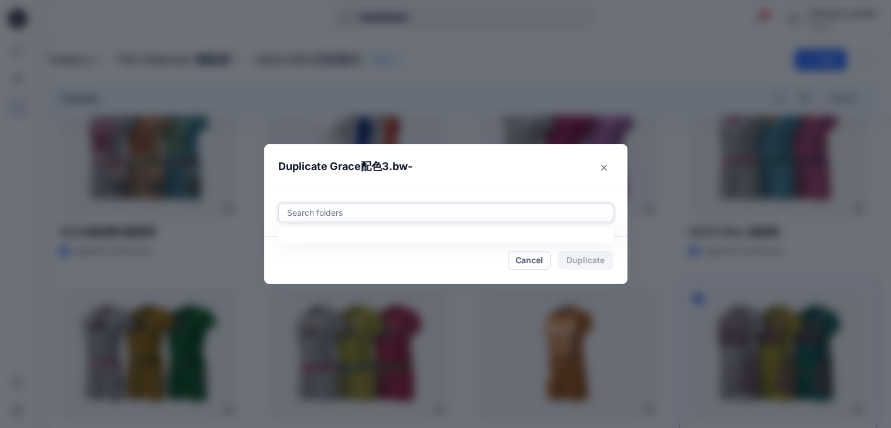
click at [485, 207] on div at bounding box center [446, 213] width 320 height 14
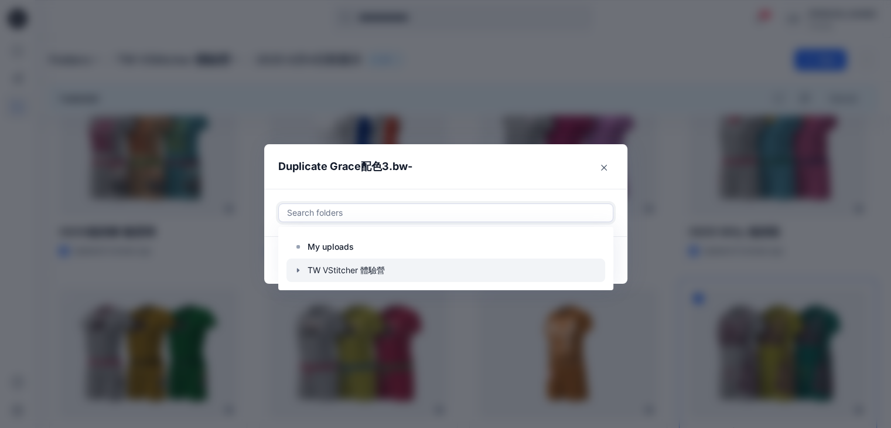
click at [298, 268] on icon "button" at bounding box center [297, 269] width 9 height 9
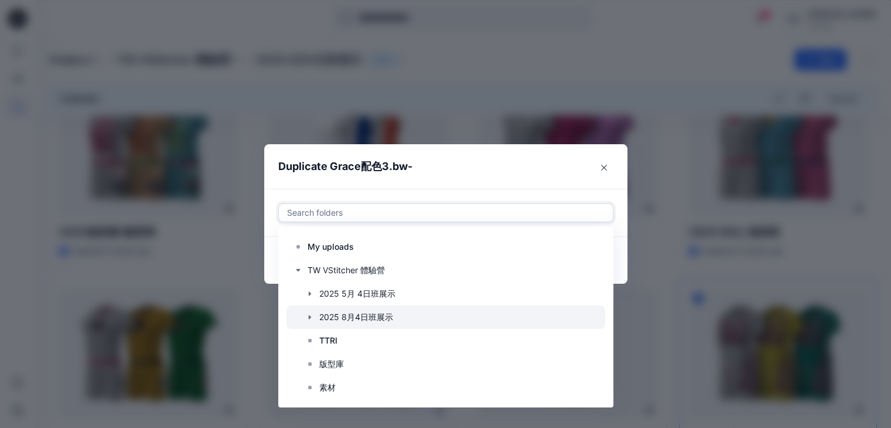
click at [312, 319] on icon "button" at bounding box center [309, 316] width 9 height 9
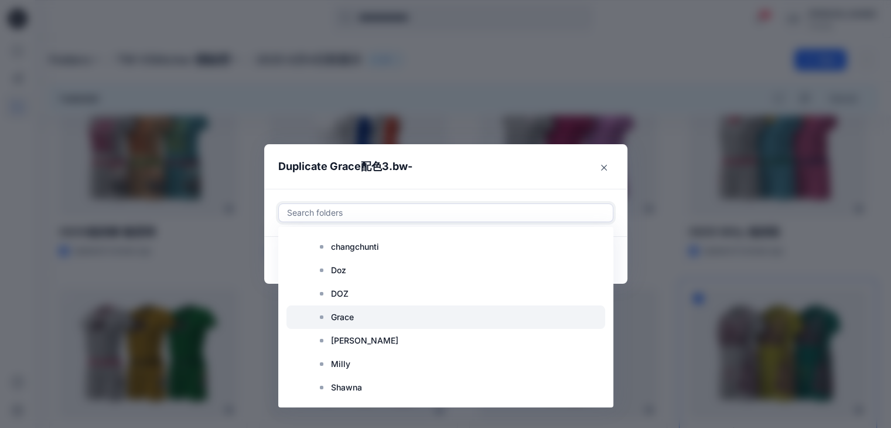
scroll to position [176, 0]
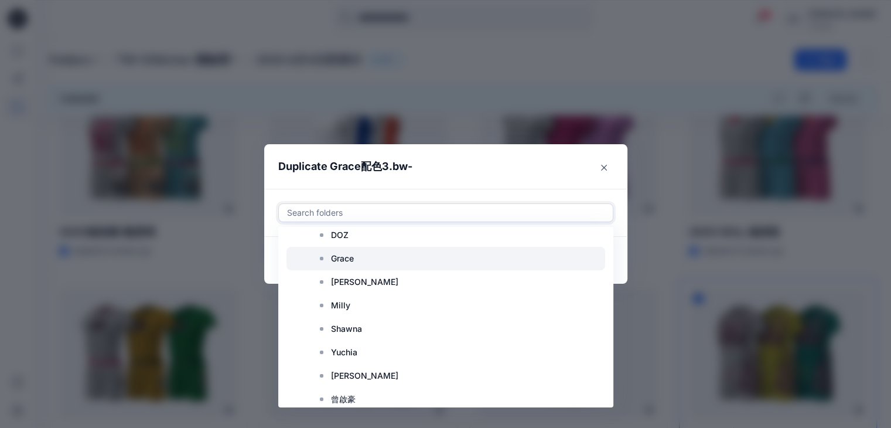
click at [340, 257] on p "Grace" at bounding box center [342, 258] width 23 height 14
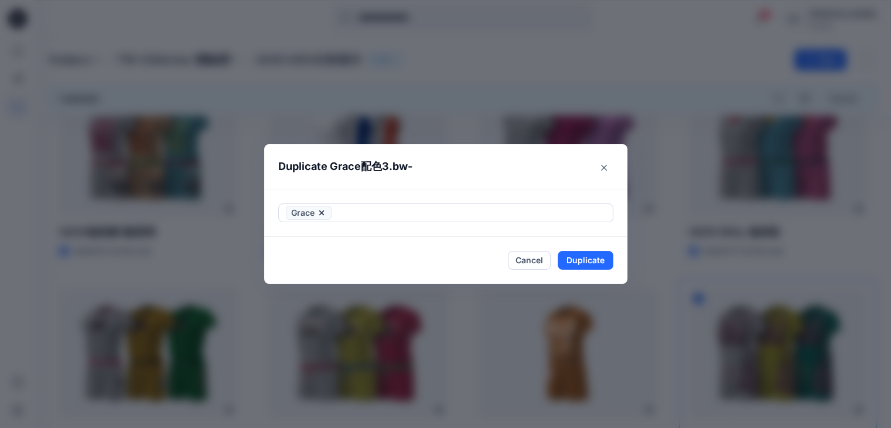
click at [558, 169] on header "Duplicate Grace配色3.bw-" at bounding box center [434, 166] width 340 height 45
click at [599, 262] on button "Duplicate" at bounding box center [586, 260] width 56 height 19
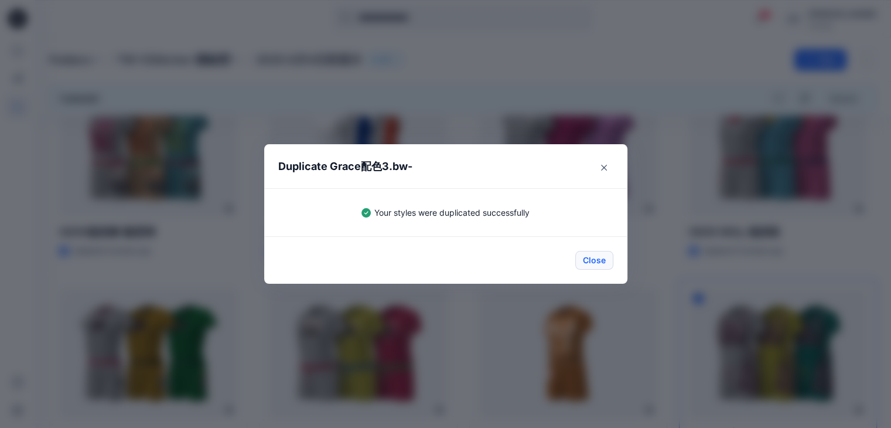
drag, startPoint x: 602, startPoint y: 258, endPoint x: 592, endPoint y: 254, distance: 11.0
click at [602, 258] on button "Close" at bounding box center [594, 260] width 38 height 19
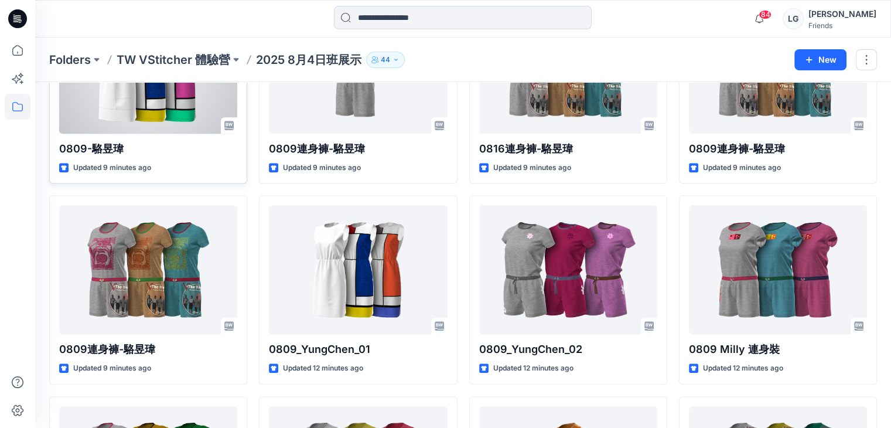
scroll to position [351, 0]
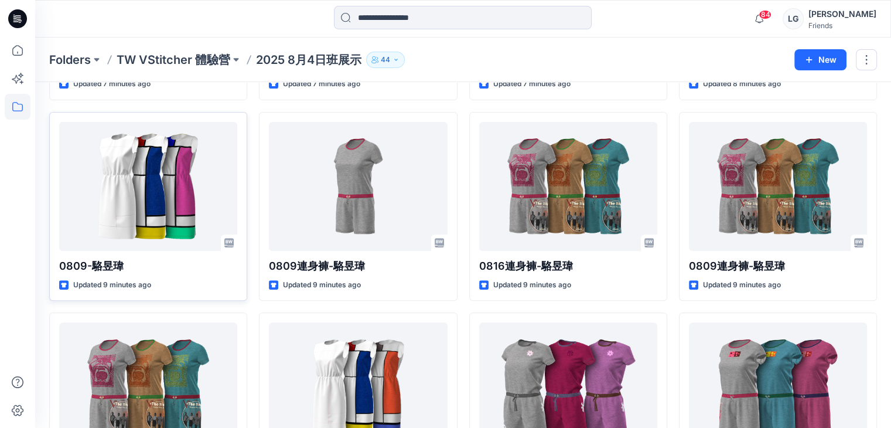
click at [312, 57] on p "2025 8月4日班展示" at bounding box center [308, 60] width 105 height 16
click at [20, 106] on icon at bounding box center [18, 107] width 26 height 26
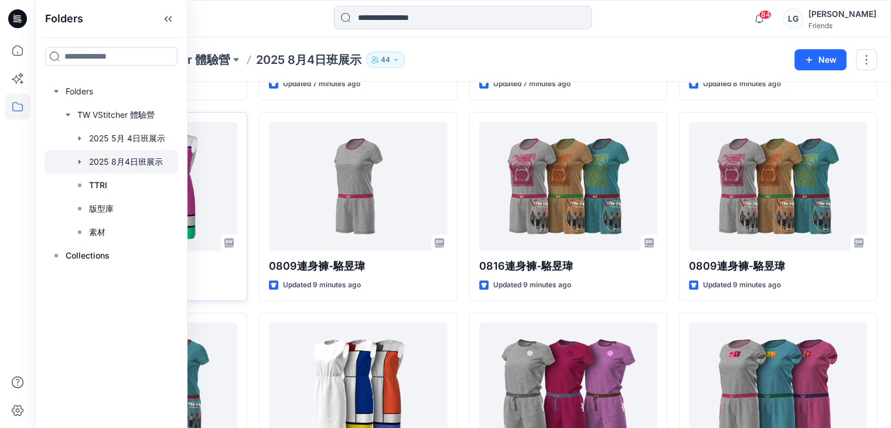
click at [138, 159] on div at bounding box center [112, 161] width 134 height 23
click at [207, 59] on p "TW VStitcher 體驗營" at bounding box center [174, 60] width 114 height 16
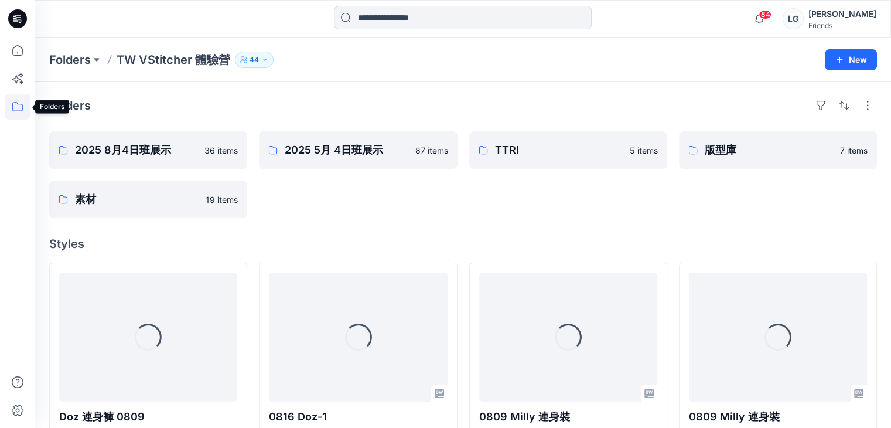
click at [16, 105] on icon at bounding box center [18, 107] width 26 height 26
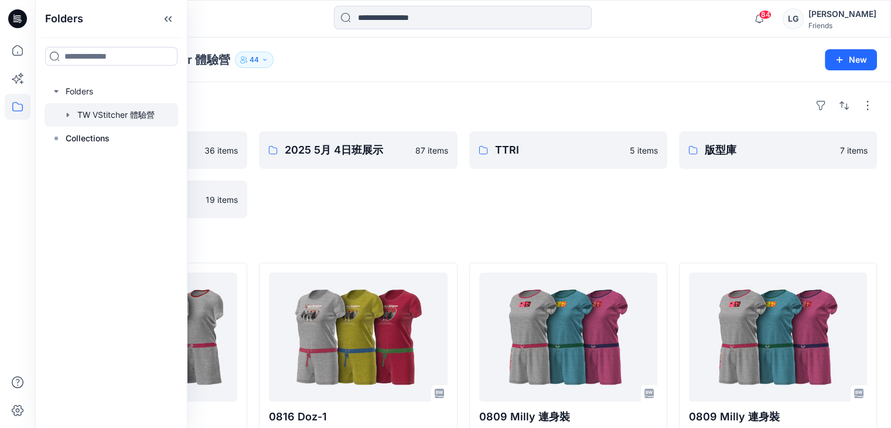
click at [314, 63] on div "Folders TW VStitcher 體驗營 44" at bounding box center [417, 60] width 736 height 16
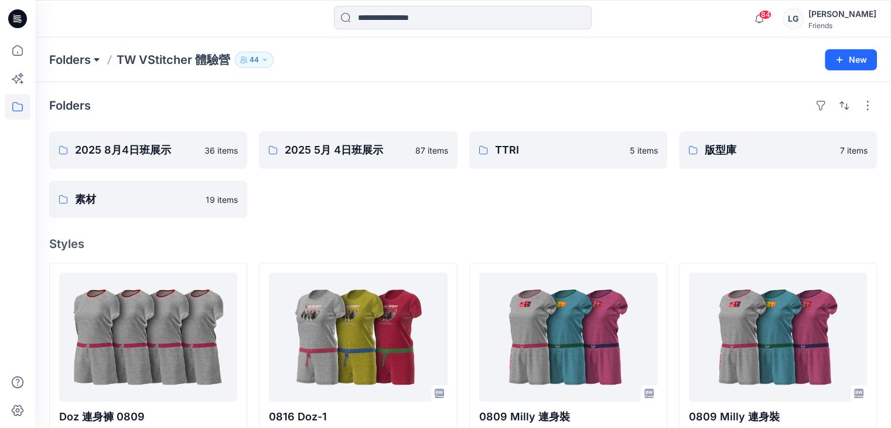
click at [97, 59] on button at bounding box center [97, 60] width 12 height 16
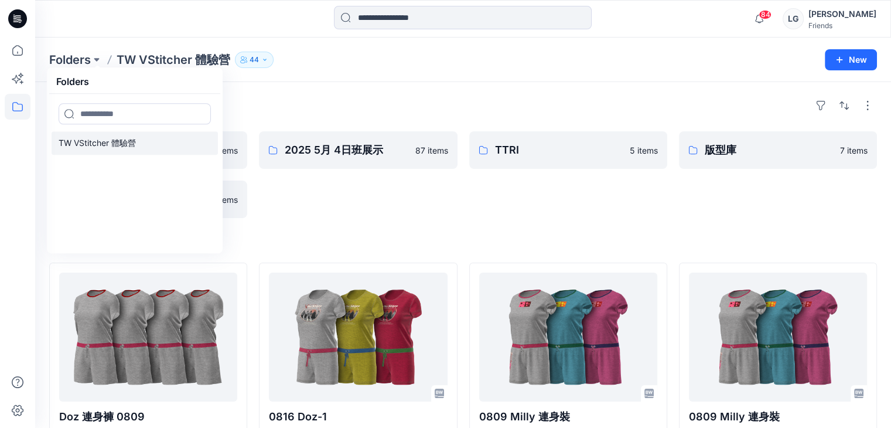
click at [114, 141] on p "TW VStitcher 體驗營" at bounding box center [97, 143] width 77 height 14
click at [116, 141] on p "TW VStitcher 體驗營" at bounding box center [97, 143] width 77 height 14
drag, startPoint x: 116, startPoint y: 141, endPoint x: 122, endPoint y: 141, distance: 5.9
click at [116, 141] on p "TW VStitcher 體驗營" at bounding box center [97, 143] width 77 height 14
click at [280, 98] on div "Folders" at bounding box center [463, 105] width 828 height 19
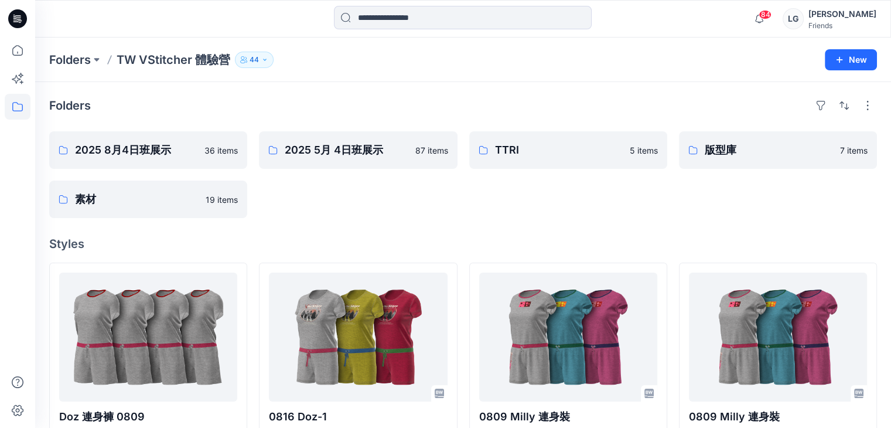
click at [158, 99] on div "Folders" at bounding box center [463, 105] width 828 height 19
click at [159, 103] on div "Folders" at bounding box center [463, 105] width 828 height 19
drag, startPoint x: 164, startPoint y: 100, endPoint x: 173, endPoint y: 92, distance: 12.0
click at [165, 100] on div "Folders" at bounding box center [463, 105] width 828 height 19
click at [13, 106] on icon at bounding box center [17, 106] width 11 height 9
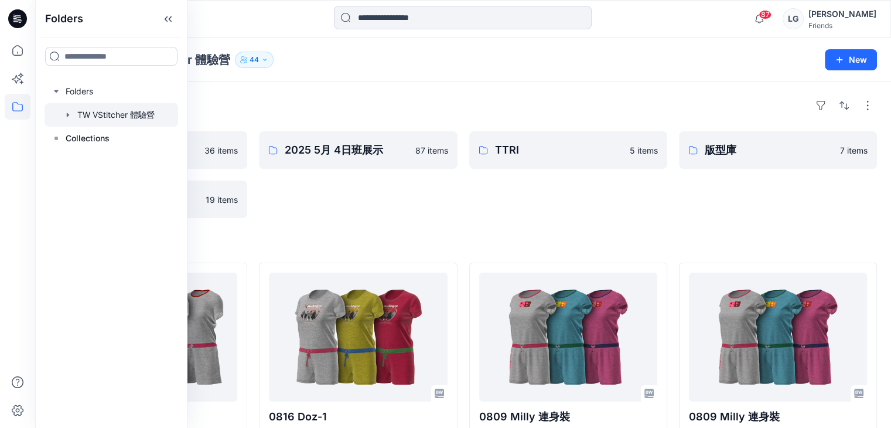
click at [112, 113] on div at bounding box center [112, 114] width 134 height 23
click at [223, 105] on div "Folders" at bounding box center [463, 105] width 828 height 19
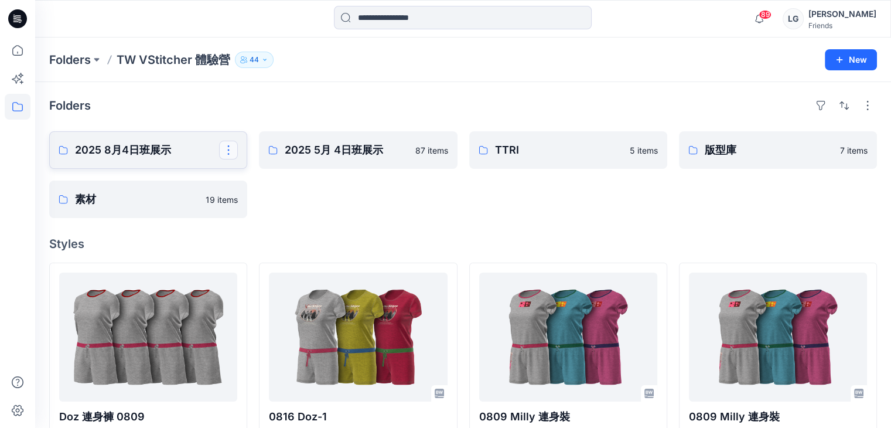
click at [227, 148] on button "button" at bounding box center [228, 150] width 19 height 19
click at [422, 220] on div "Folders 2025 8月4日班展示 Edit Delete Folder 素材 19 items 2025 5月 4日班展示 87 items TTRI…" at bounding box center [463, 374] width 856 height 584
click at [349, 77] on div "Folders TW VStitcher 體驗營 44 New" at bounding box center [463, 59] width 856 height 45
click at [206, 54] on p "TW VStitcher 體驗營" at bounding box center [174, 60] width 114 height 16
click at [204, 50] on div "Folders TW VStitcher 體驗營 44 New" at bounding box center [463, 59] width 856 height 45
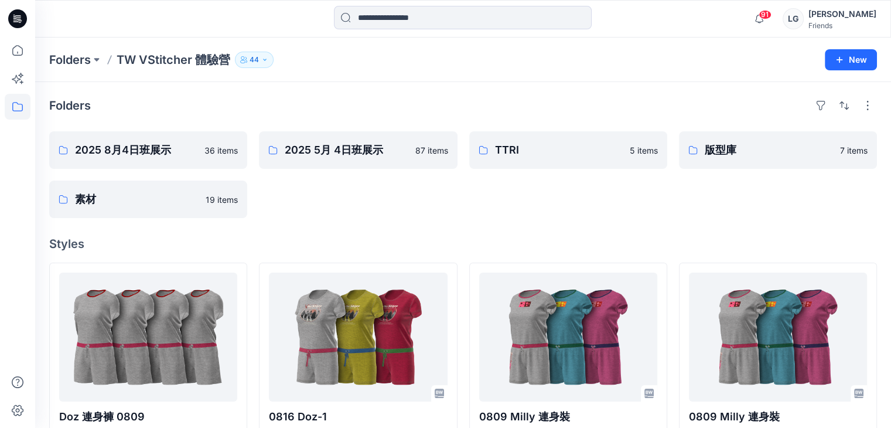
click at [367, 83] on div "Folders 2025 8月4日班展示 36 items 素材 19 items 2025 5月 4日班展示 87 items TTRI 5 items 版…" at bounding box center [463, 374] width 856 height 584
click at [337, 97] on div "Folders" at bounding box center [463, 105] width 828 height 19
click at [341, 92] on div "Folders 2025 8月4日班展示 36 items 素材 19 items 2025 5月 4日班展示 87 items TTRI 5 items 版…" at bounding box center [463, 374] width 856 height 584
click at [338, 66] on div "Folders TW VStitcher 體驗營 44" at bounding box center [417, 60] width 736 height 16
click at [169, 97] on div "Folders" at bounding box center [463, 105] width 828 height 19
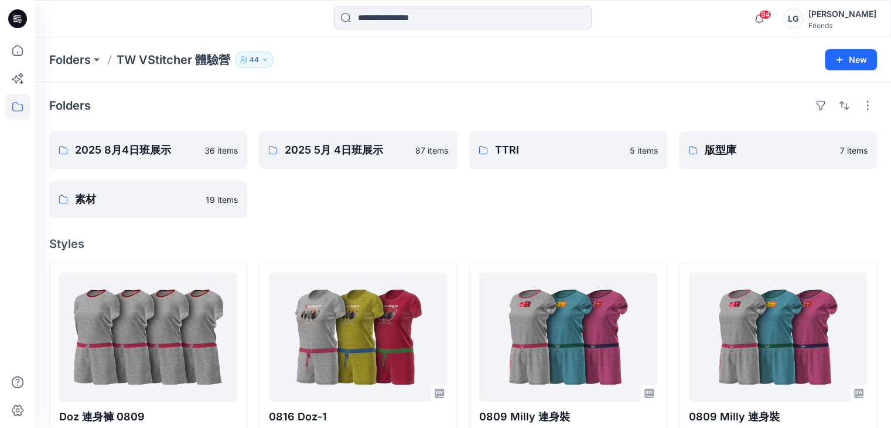
click at [209, 106] on div "Folders" at bounding box center [463, 105] width 828 height 19
drag, startPoint x: 227, startPoint y: 102, endPoint x: 370, endPoint y: 96, distance: 142.4
click at [229, 101] on div "Folders" at bounding box center [463, 105] width 828 height 19
click at [302, 90] on div "Folders 2025 8月4日班展示 36 items 素材 19 items 2025 5月 4日班展示 87 items TTRI 5 items 版…" at bounding box center [463, 374] width 856 height 584
click at [319, 66] on div "Folders TW VStitcher 體驗營 44" at bounding box center [417, 60] width 736 height 16
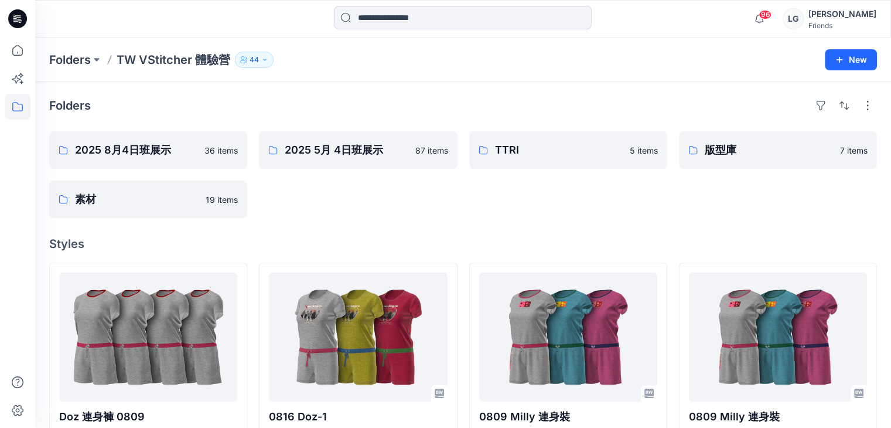
click at [598, 53] on div "Folders TW VStitcher 體驗營 44" at bounding box center [417, 60] width 736 height 16
click at [175, 90] on div "Folders 2025 8月4日班展示 36 items 素材 19 items 2025 5月 4日班展示 87 items TTRI 5 items 版…" at bounding box center [463, 374] width 856 height 584
drag, startPoint x: 164, startPoint y: 61, endPoint x: 169, endPoint y: 59, distance: 6.0
click at [164, 61] on p "TW VStitcher 體驗營" at bounding box center [174, 60] width 114 height 16
click at [248, 83] on div "Folders 2025 8月4日班展示 36 items 素材 19 items 2025 5月 4日班展示 87 items TTRI 5 items 版…" at bounding box center [463, 374] width 856 height 584
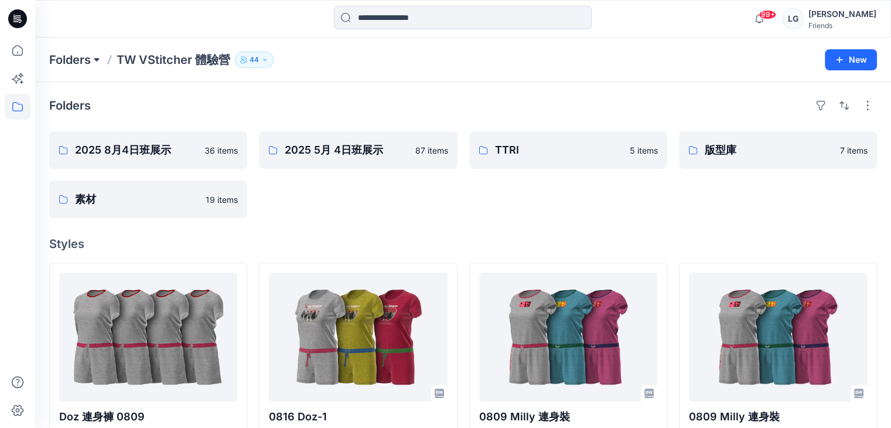
click at [98, 57] on button at bounding box center [97, 60] width 12 height 16
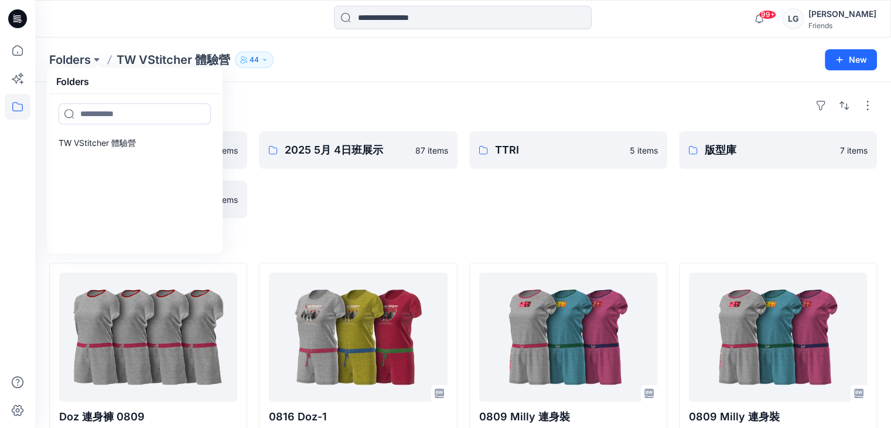
click at [289, 84] on div "Folders 2025 8月4日班展示 36 items 素材 19 items 2025 5月 4日班展示 87 items TTRI 5 items 版…" at bounding box center [463, 374] width 856 height 584
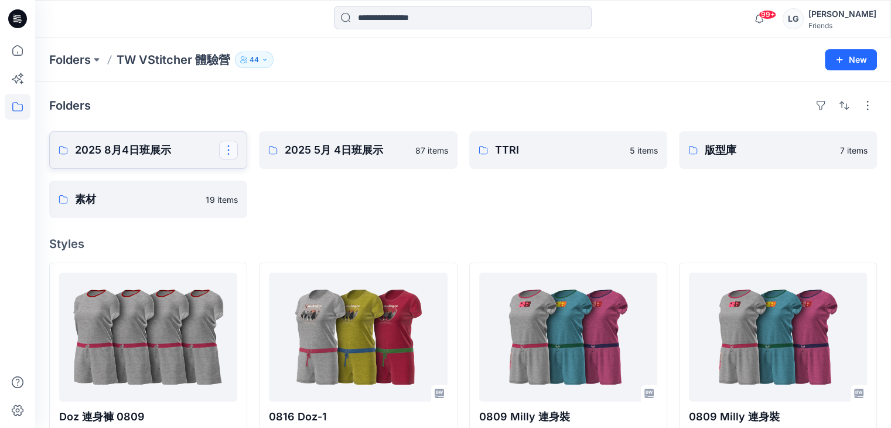
click at [227, 151] on button "button" at bounding box center [228, 150] width 19 height 19
click at [252, 176] on p "Edit" at bounding box center [250, 176] width 15 height 12
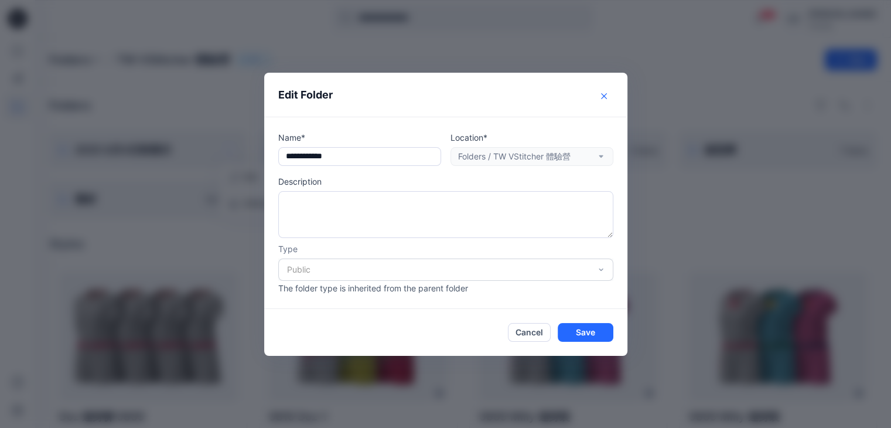
click at [607, 93] on icon "Close" at bounding box center [604, 96] width 6 height 6
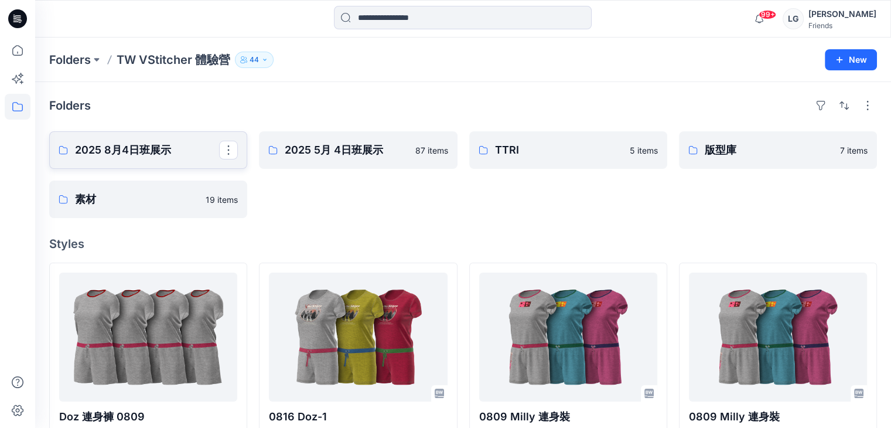
click at [63, 150] on icon at bounding box center [63, 149] width 9 height 9
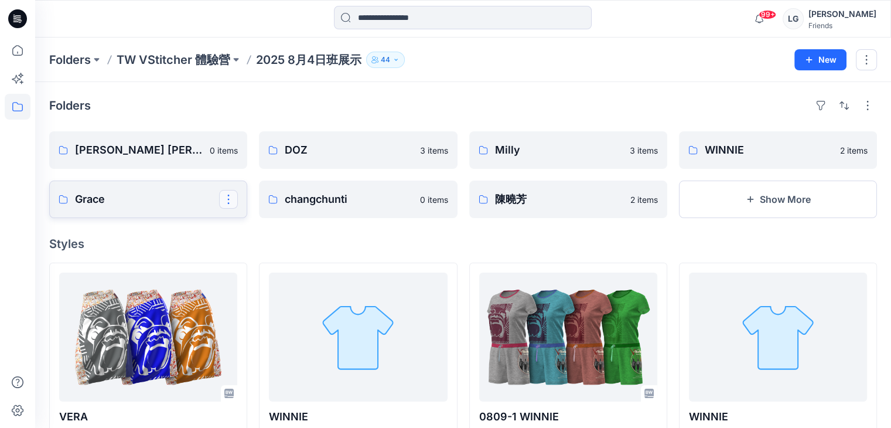
click at [227, 196] on button "button" at bounding box center [228, 199] width 19 height 19
click at [131, 197] on p "Grace" at bounding box center [147, 199] width 144 height 16
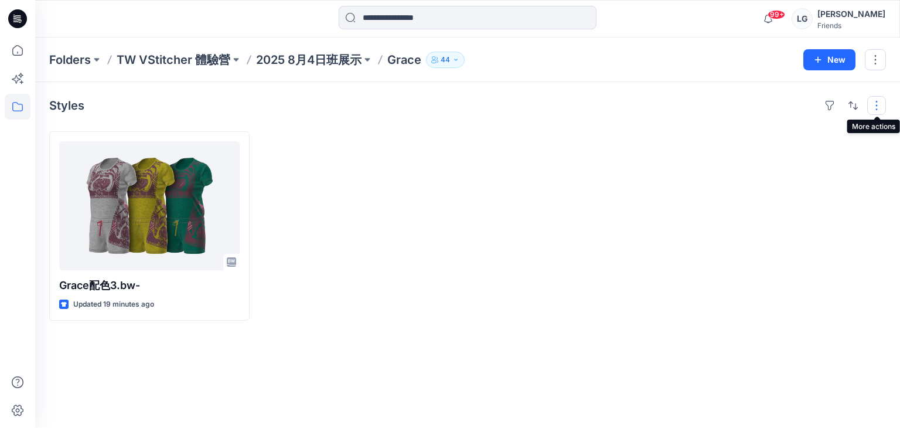
click at [876, 111] on button "button" at bounding box center [876, 105] width 19 height 19
click at [876, 107] on button "button" at bounding box center [876, 105] width 19 height 19
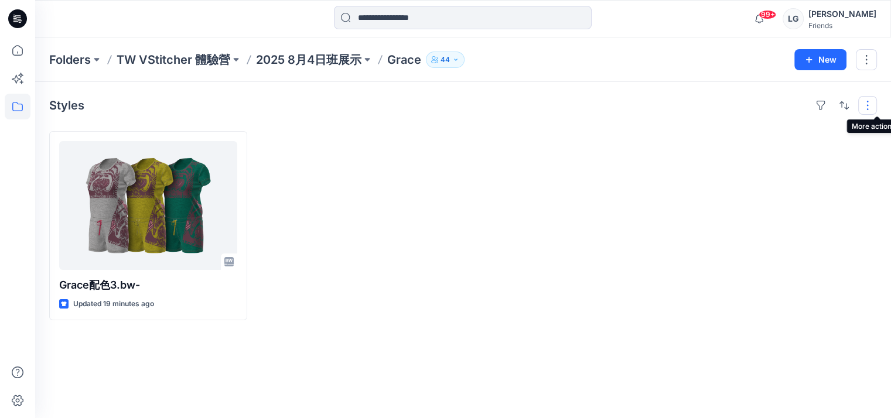
click at [869, 108] on button "button" at bounding box center [867, 105] width 19 height 19
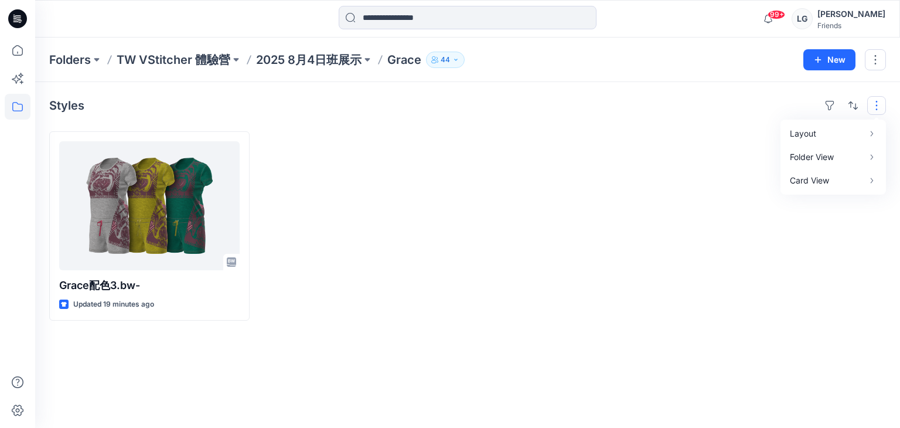
click at [604, 199] on div at bounding box center [573, 225] width 200 height 189
click at [876, 64] on button "button" at bounding box center [874, 59] width 21 height 21
click at [609, 129] on div "Styles Grace配色3.bw- Updated 19 minutes ago" at bounding box center [467, 255] width 864 height 346
